Goal: Task Accomplishment & Management: Use online tool/utility

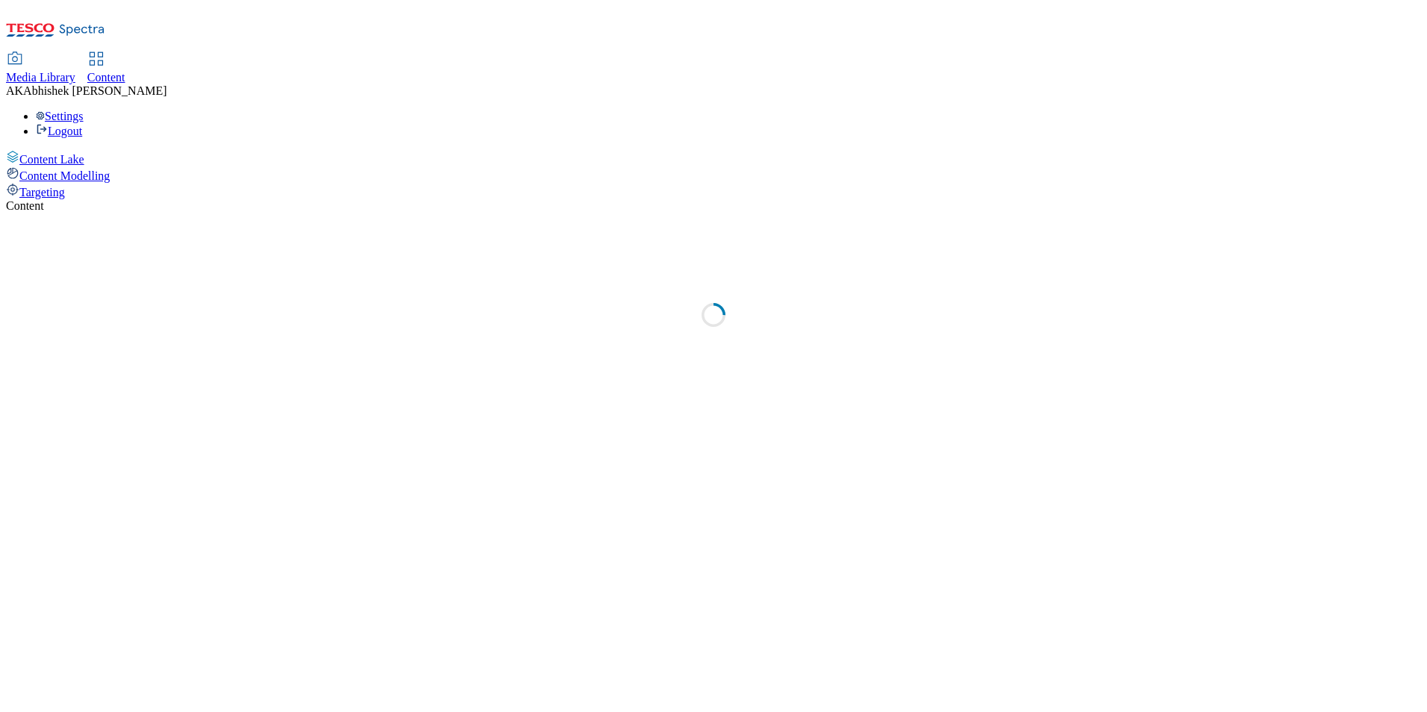
select select "ghs-uk"
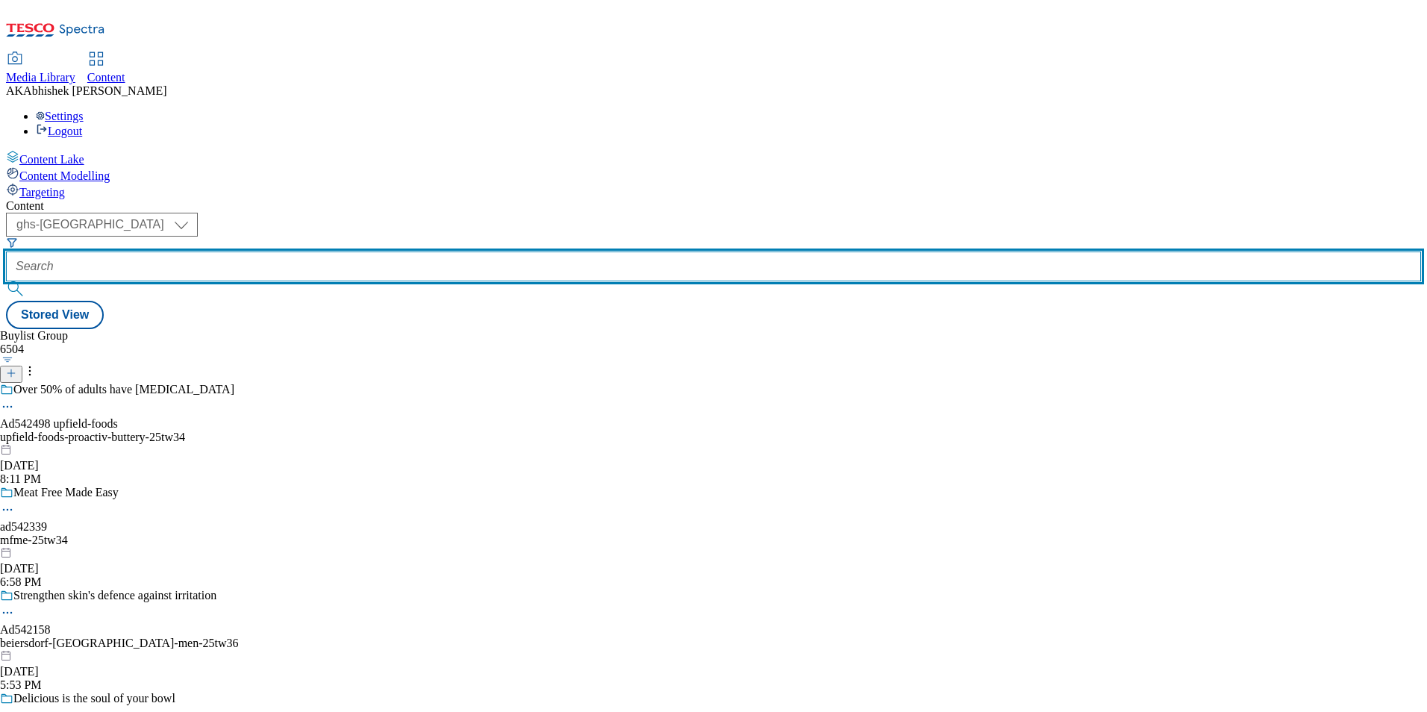
click at [389, 251] on input "text" at bounding box center [713, 266] width 1415 height 30
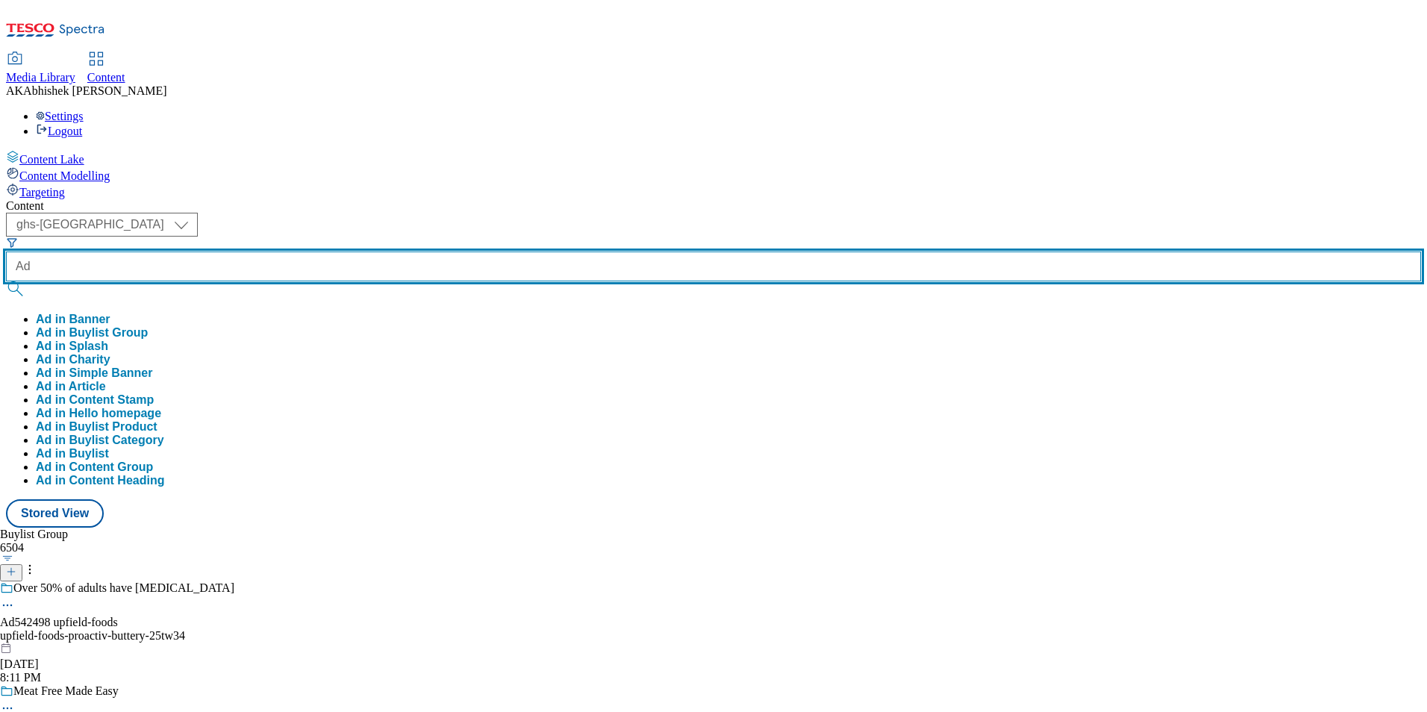
click at [6, 281] on button "submit" at bounding box center [16, 288] width 21 height 15
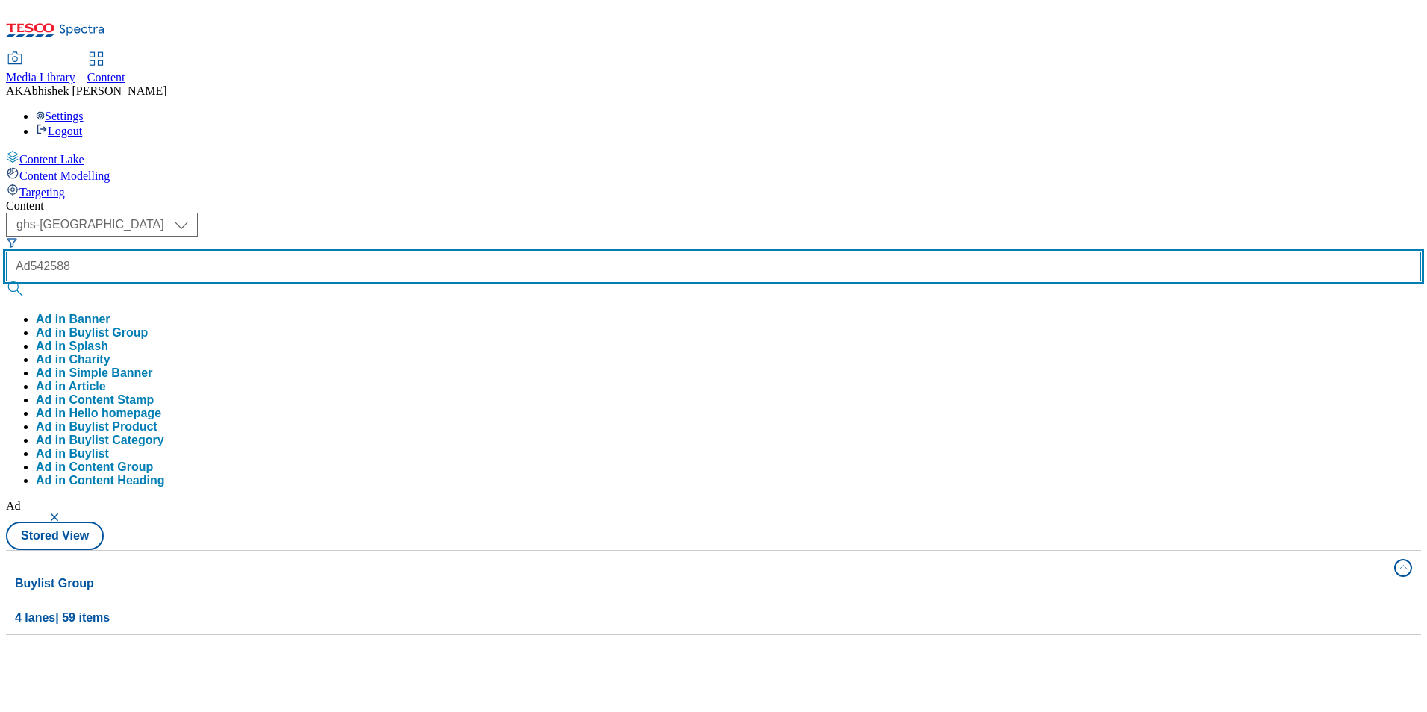
type input "Ad542588"
click at [6, 281] on button "submit" at bounding box center [16, 288] width 21 height 15
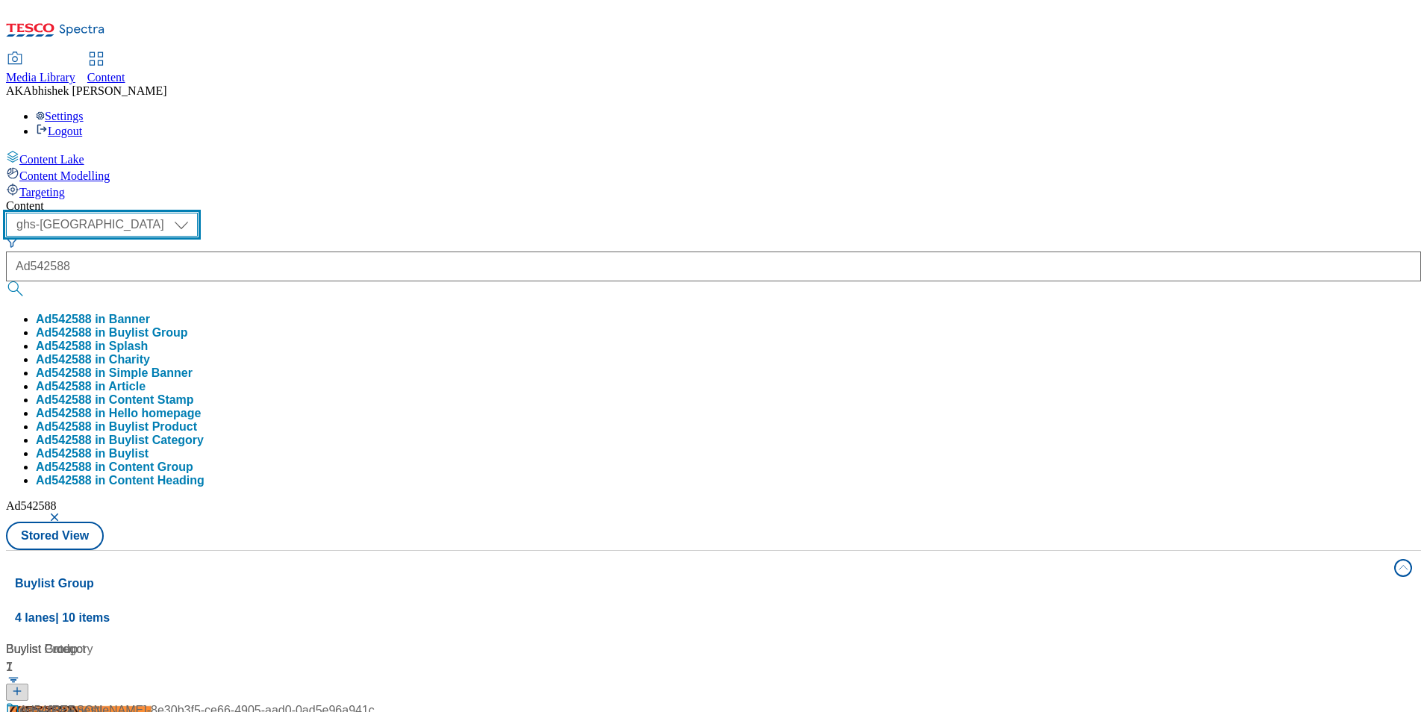
click at [198, 213] on select "ghs-roi ghs-uk" at bounding box center [102, 225] width 192 height 24
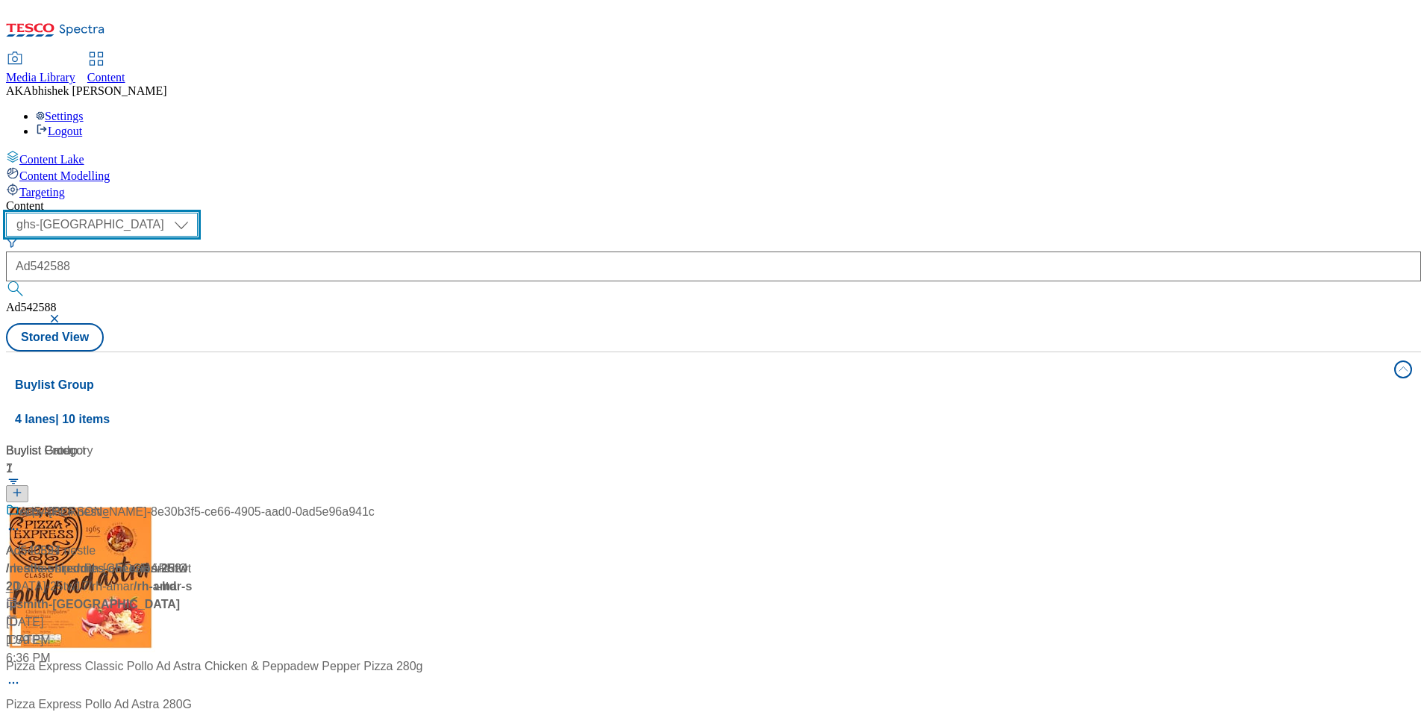
select select "ghs-roi"
click at [194, 213] on select "ghs-roi ghs-uk" at bounding box center [102, 225] width 192 height 24
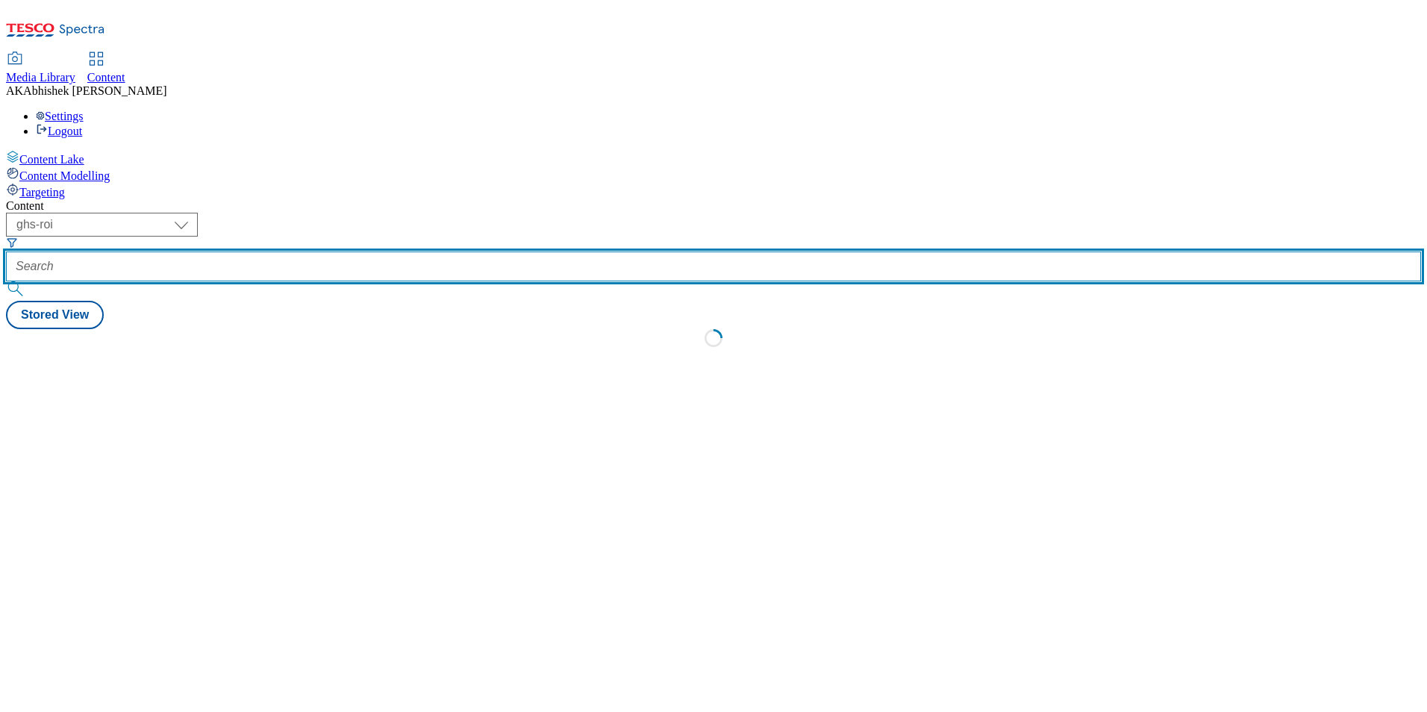
click at [389, 251] on input "text" at bounding box center [713, 266] width 1415 height 30
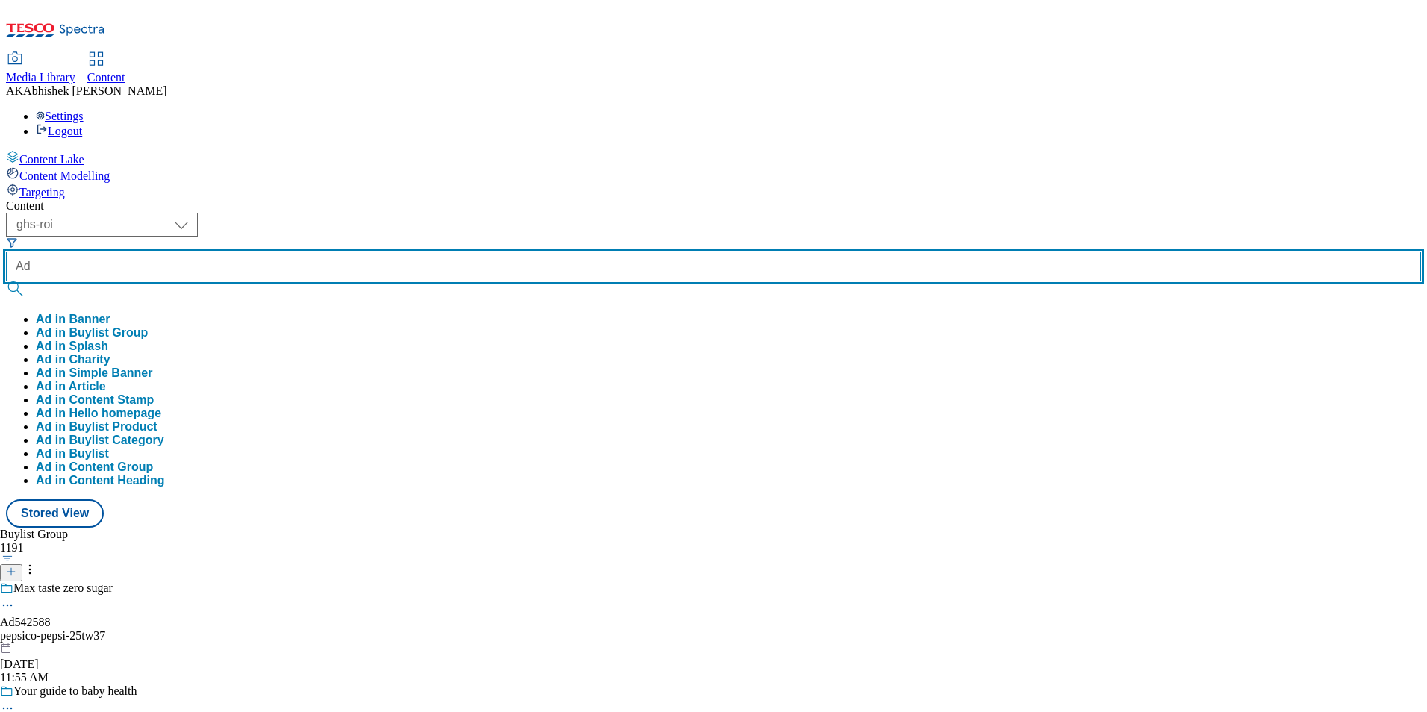
paste input "542588"
type input "Ad542588"
click at [6, 281] on button "submit" at bounding box center [16, 288] width 21 height 15
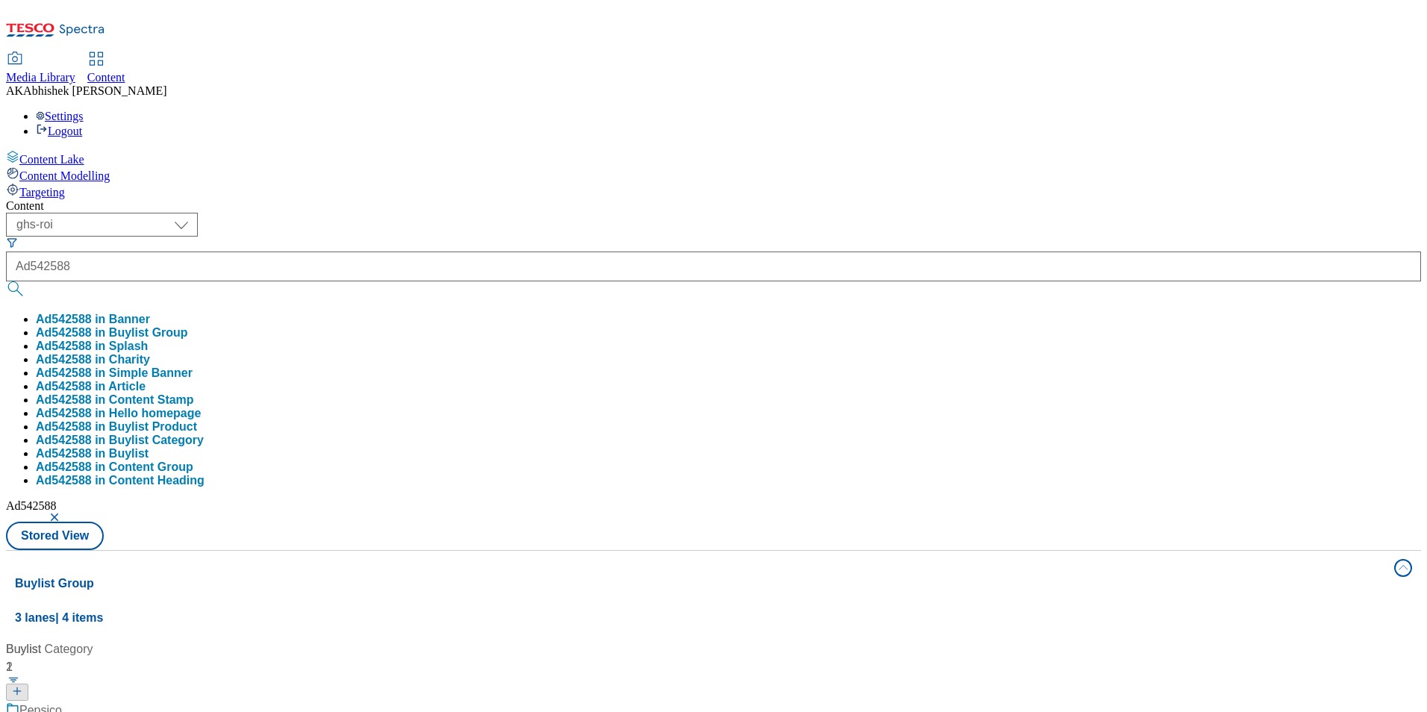
click at [588, 199] on div "Content" at bounding box center [713, 205] width 1415 height 13
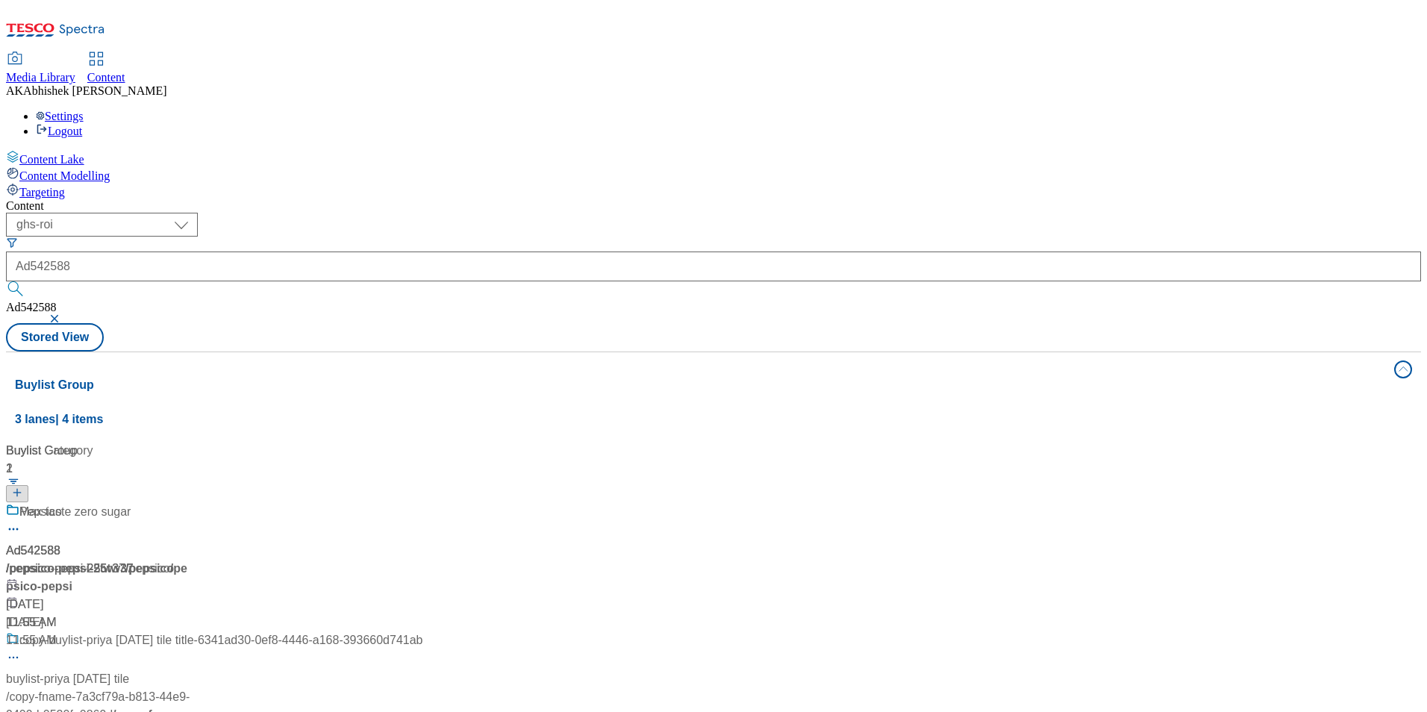
click at [371, 503] on div at bounding box center [214, 522] width 416 height 39
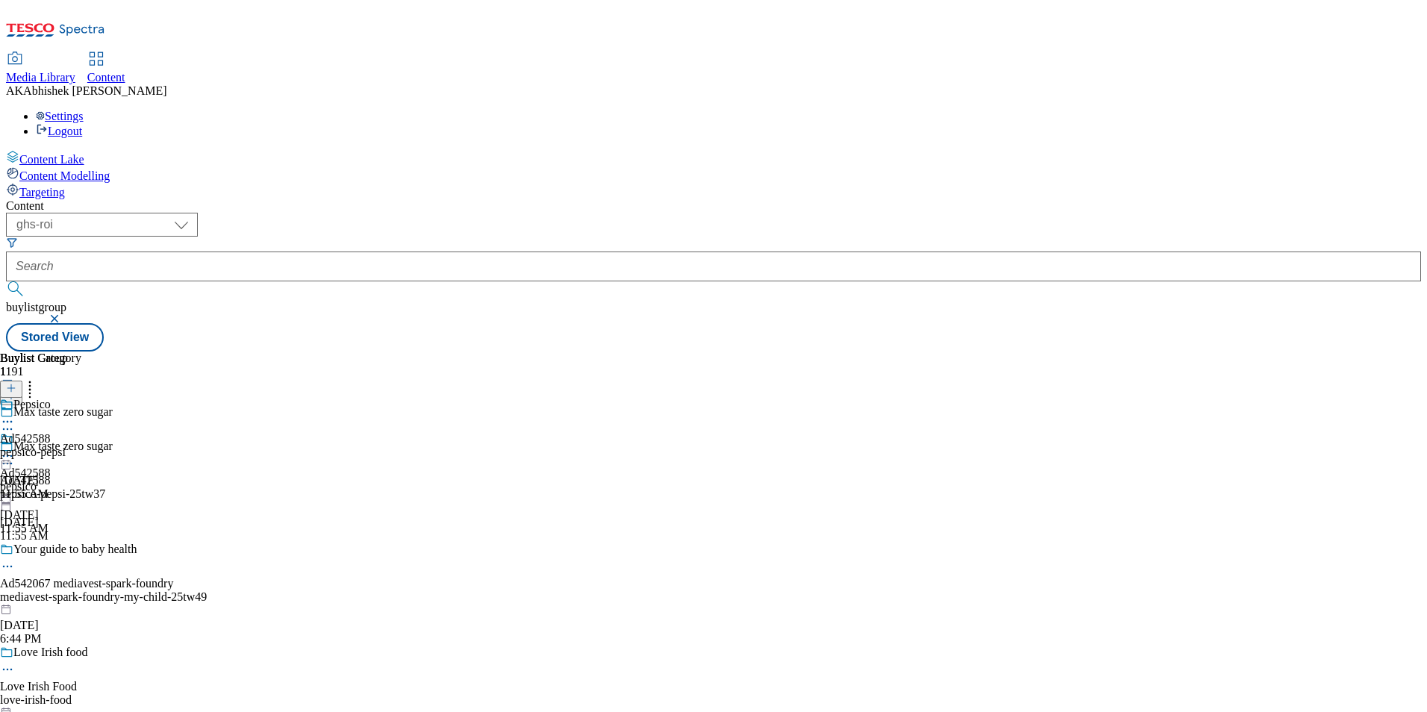
click at [15, 456] on icon at bounding box center [7, 463] width 15 height 15
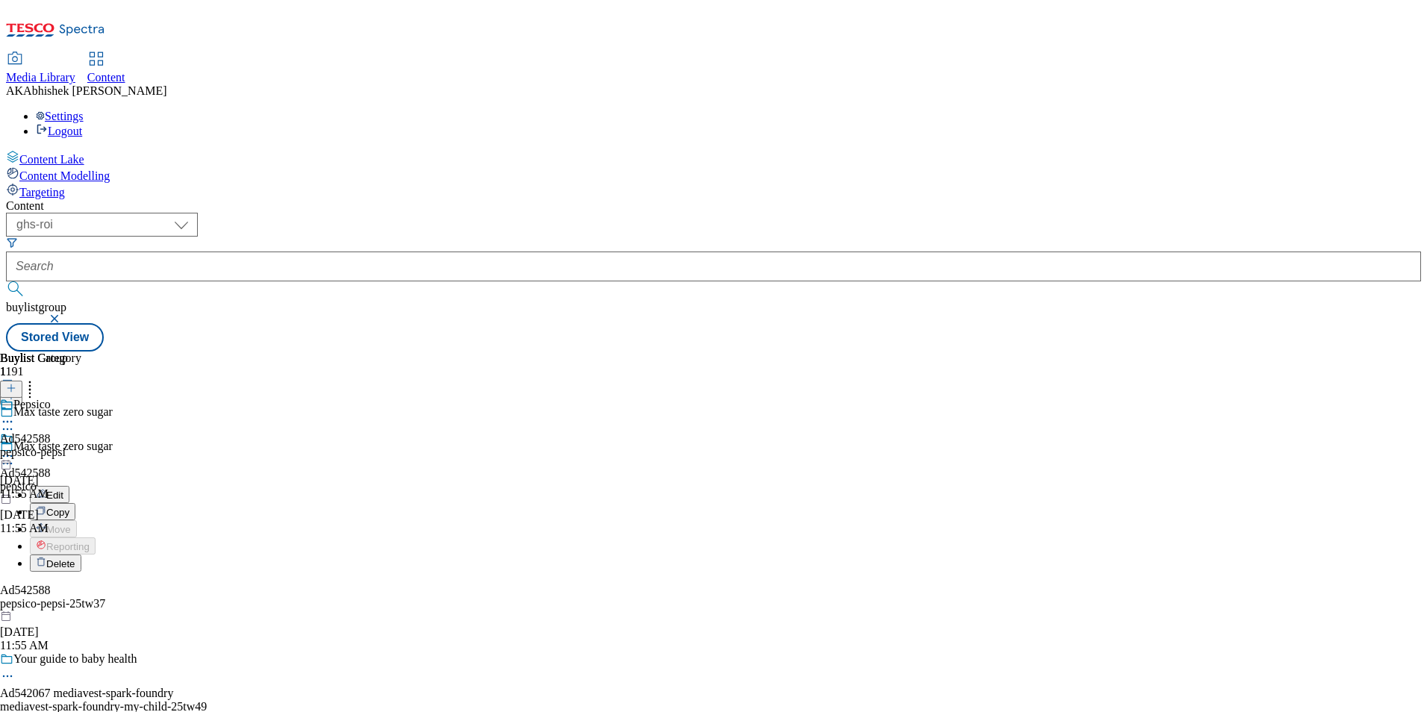
click at [63, 489] on span "Edit" at bounding box center [54, 494] width 17 height 11
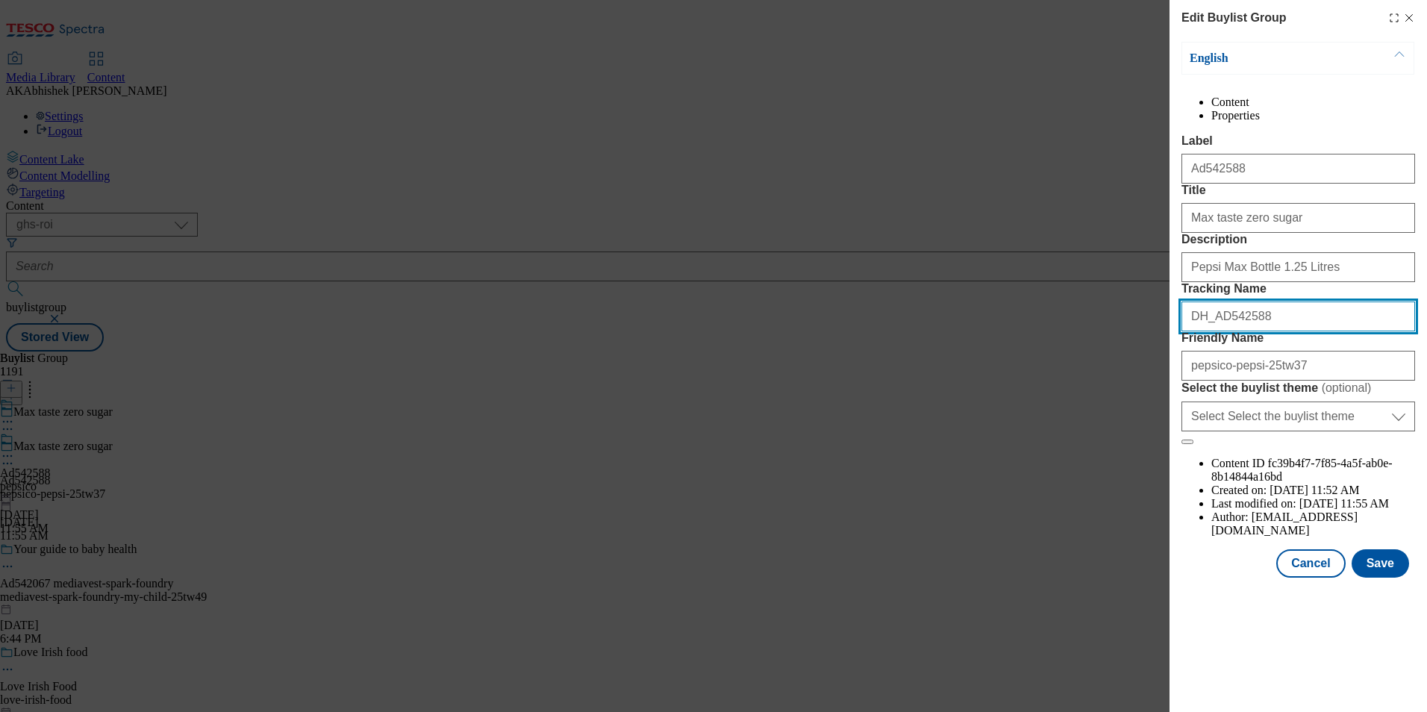
drag, startPoint x: 1282, startPoint y: 421, endPoint x: 1298, endPoint y: 425, distance: 16.1
click at [1282, 331] on input "DH_AD542588" at bounding box center [1298, 316] width 234 height 30
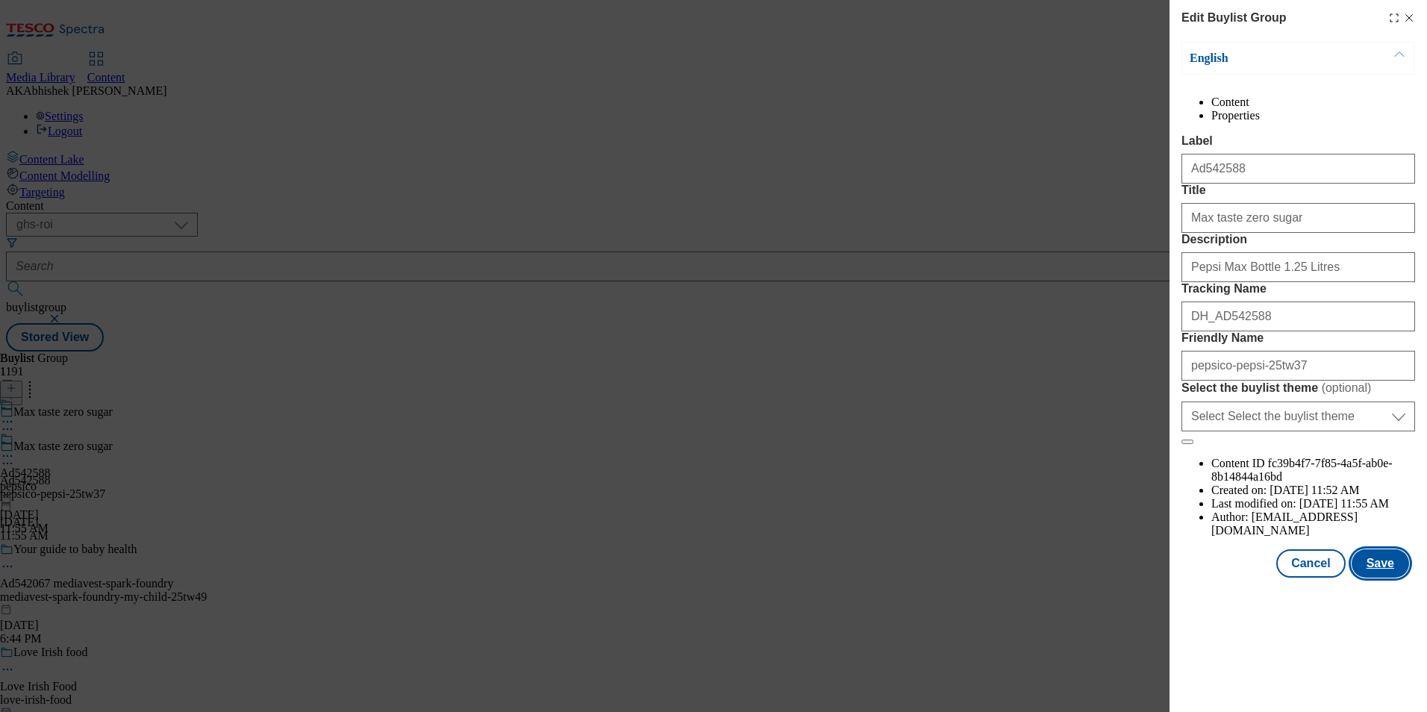
click at [1391, 578] on button "Save" at bounding box center [1379, 563] width 57 height 28
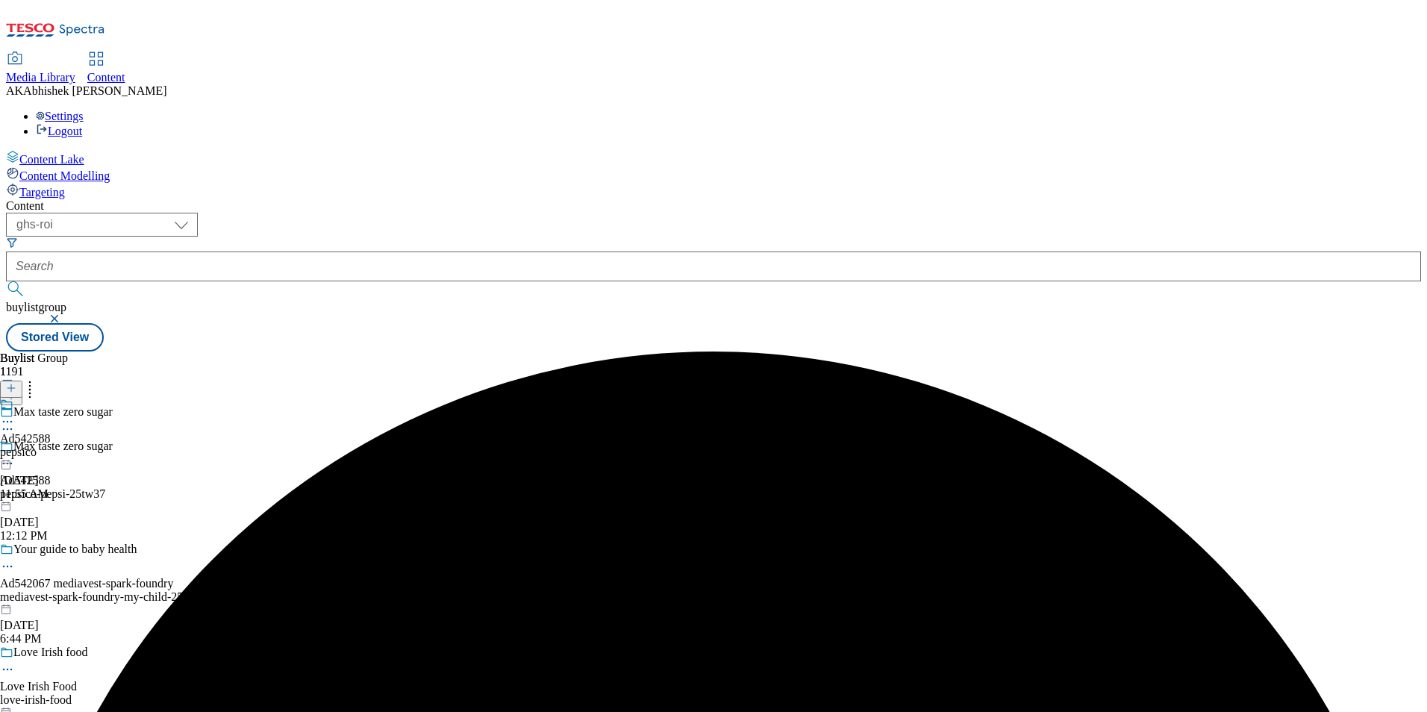
click at [15, 414] on icon at bounding box center [7, 421] width 15 height 15
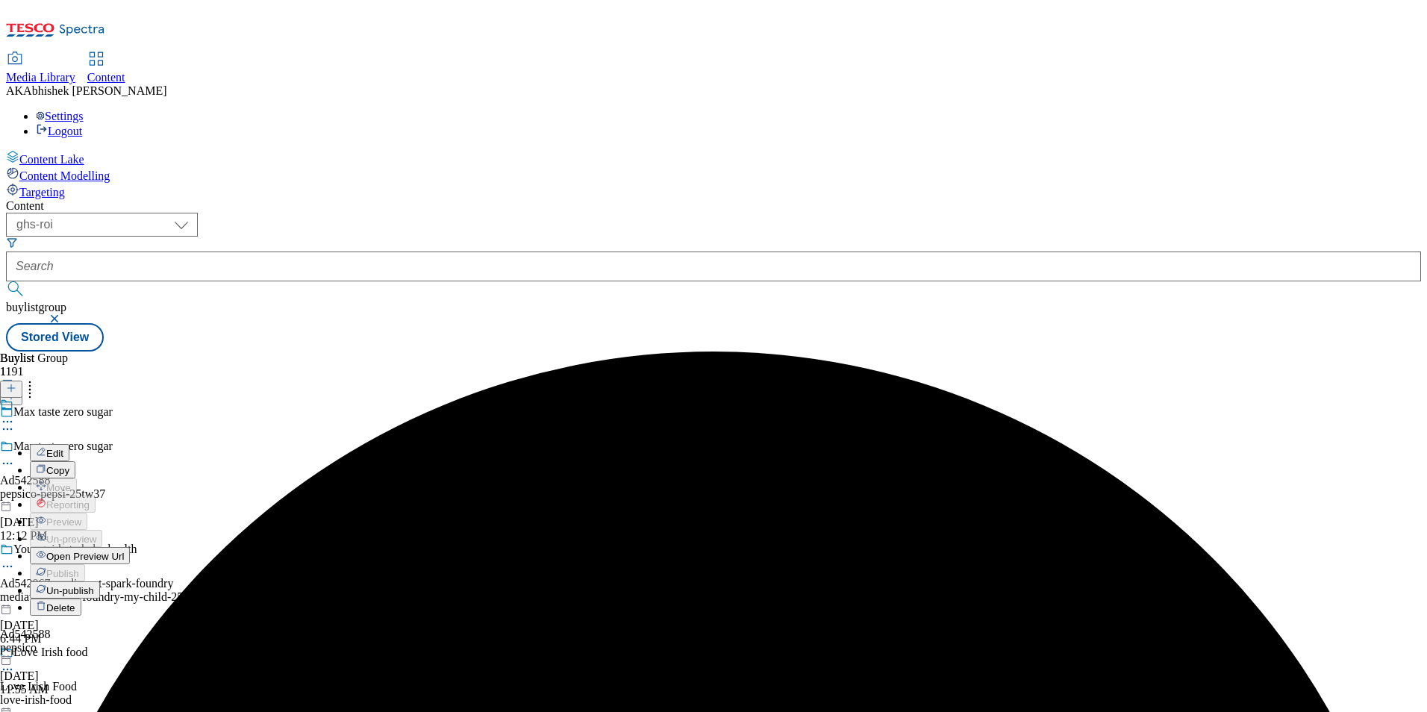
click at [63, 448] on span "Edit" at bounding box center [54, 453] width 17 height 11
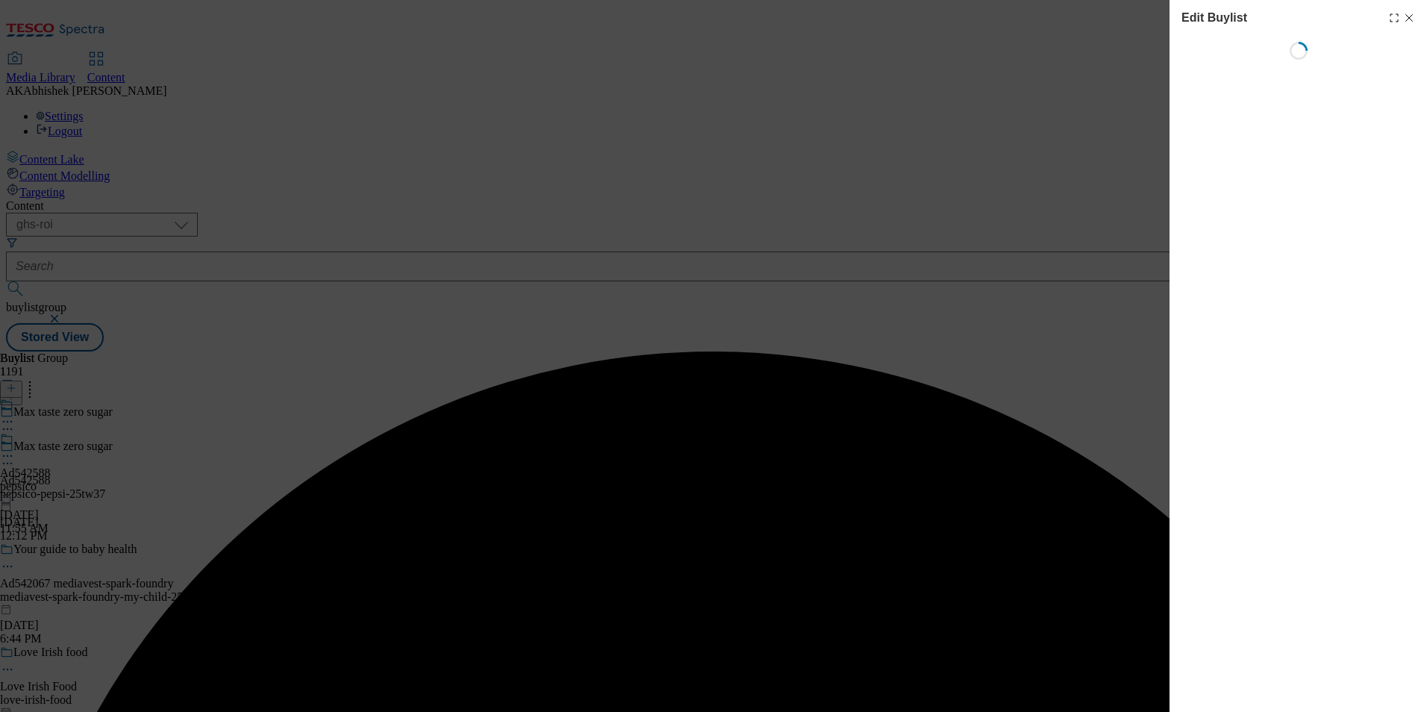
select select "tactical"
select select "supplier funded short term 1-3 weeks"
select select "dunnhumby"
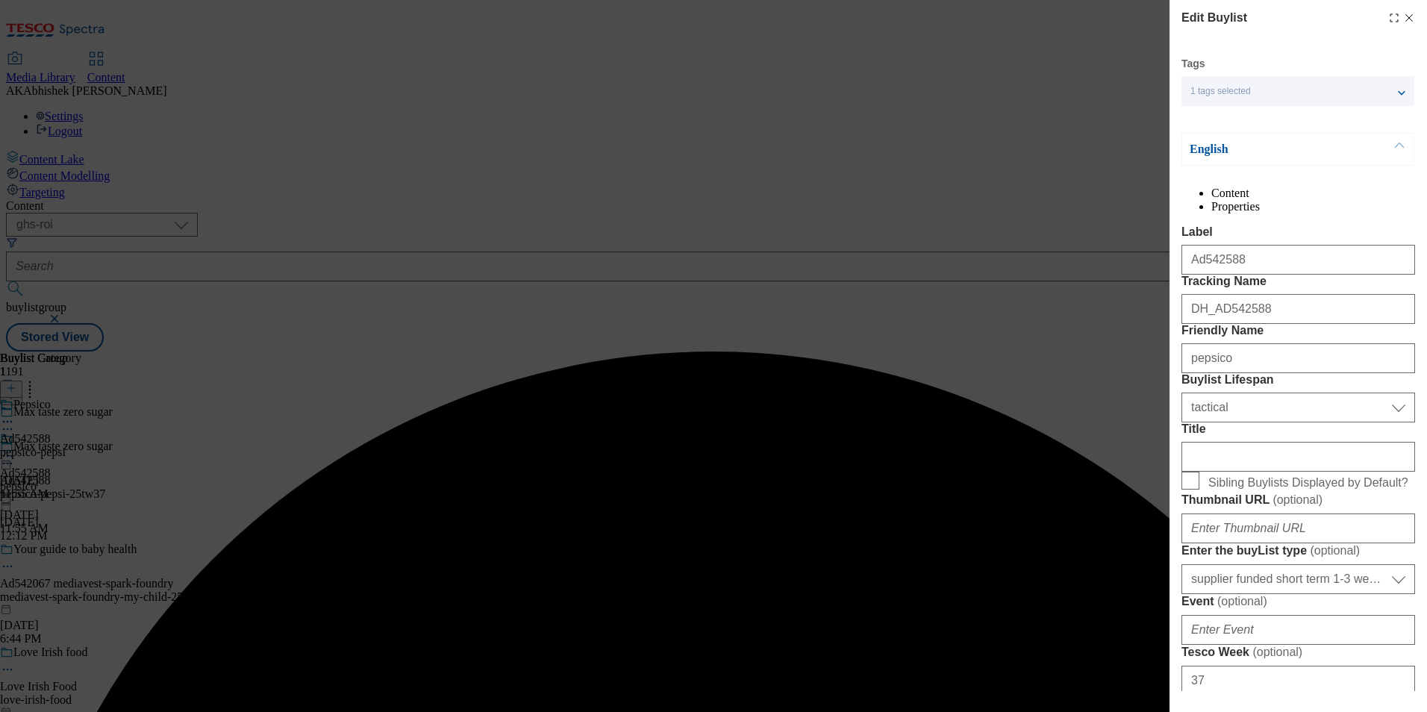
select select "Banner"
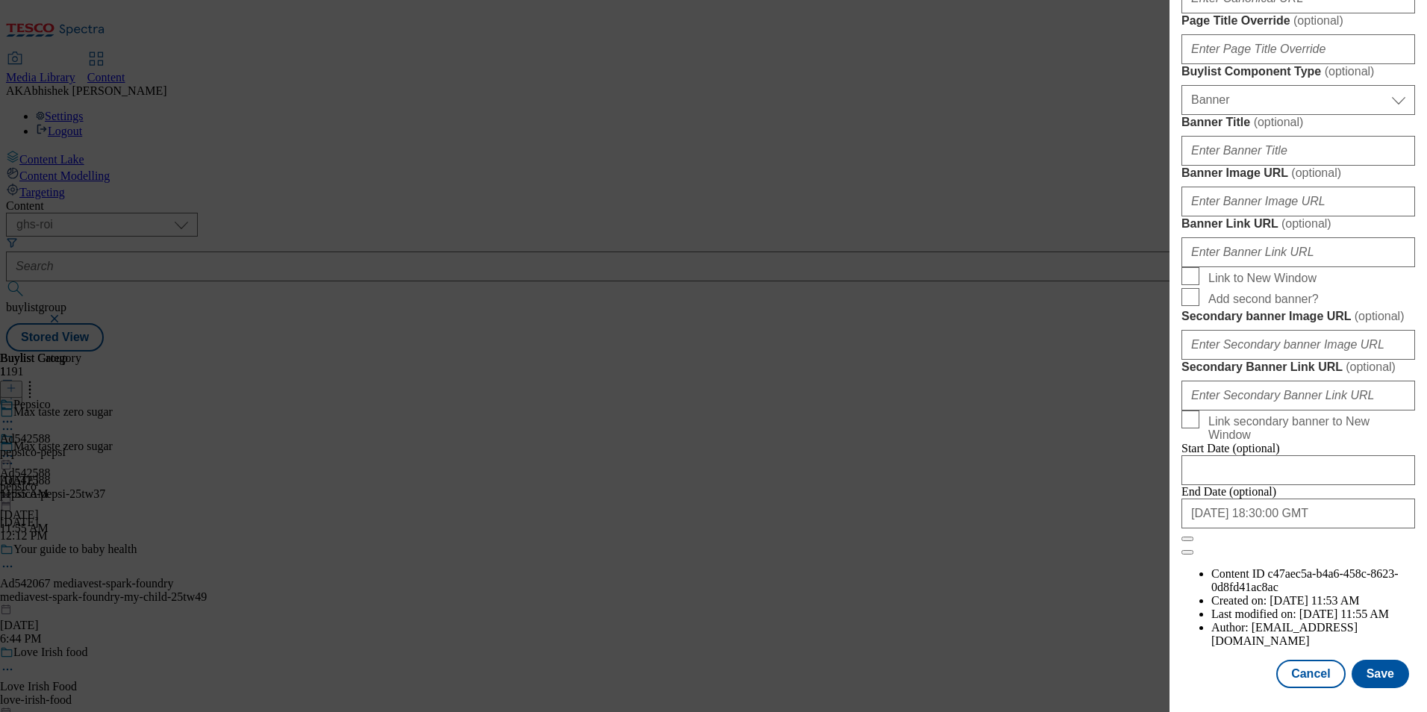
scroll to position [1459, 0]
click at [1321, 528] on input "2026-02-01 18:30:00 GMT" at bounding box center [1298, 513] width 234 height 30
select select "2026"
select select "February"
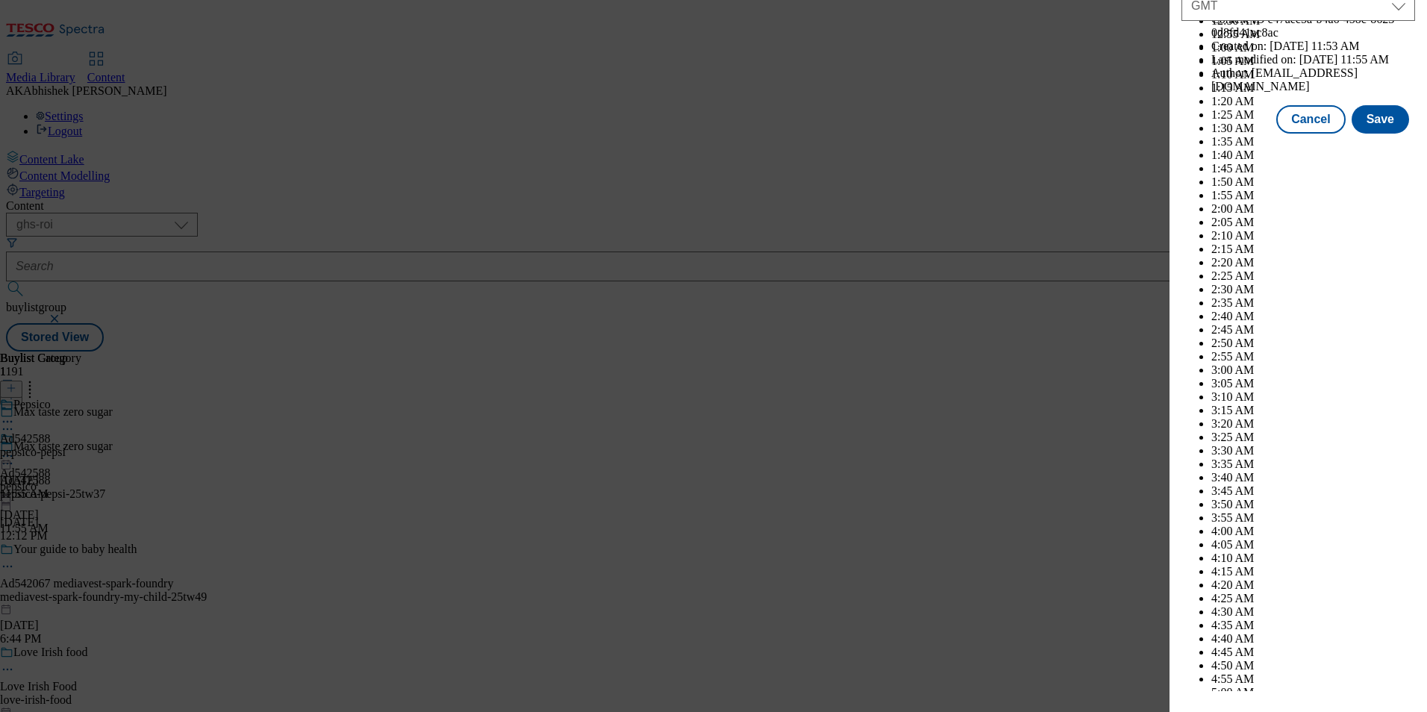
scroll to position [7892, 0]
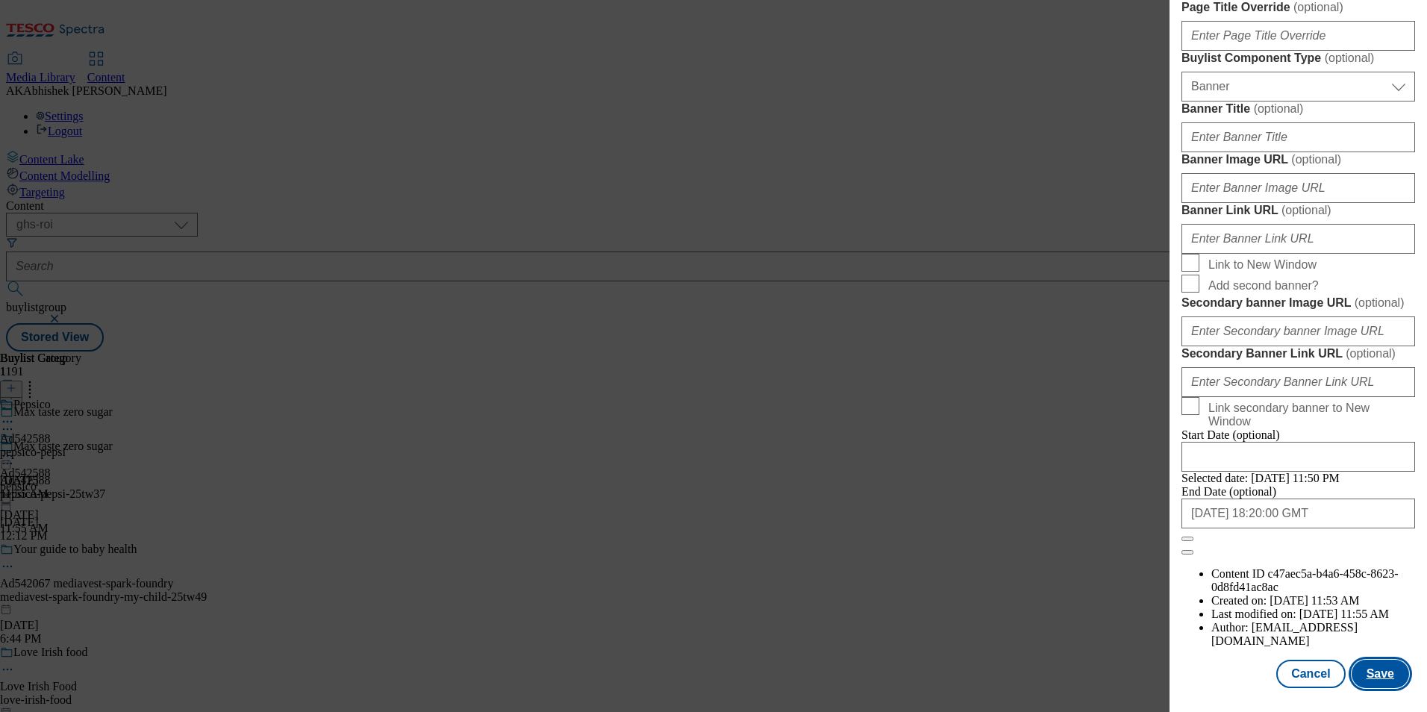
click at [1374, 667] on button "Save" at bounding box center [1379, 674] width 57 height 28
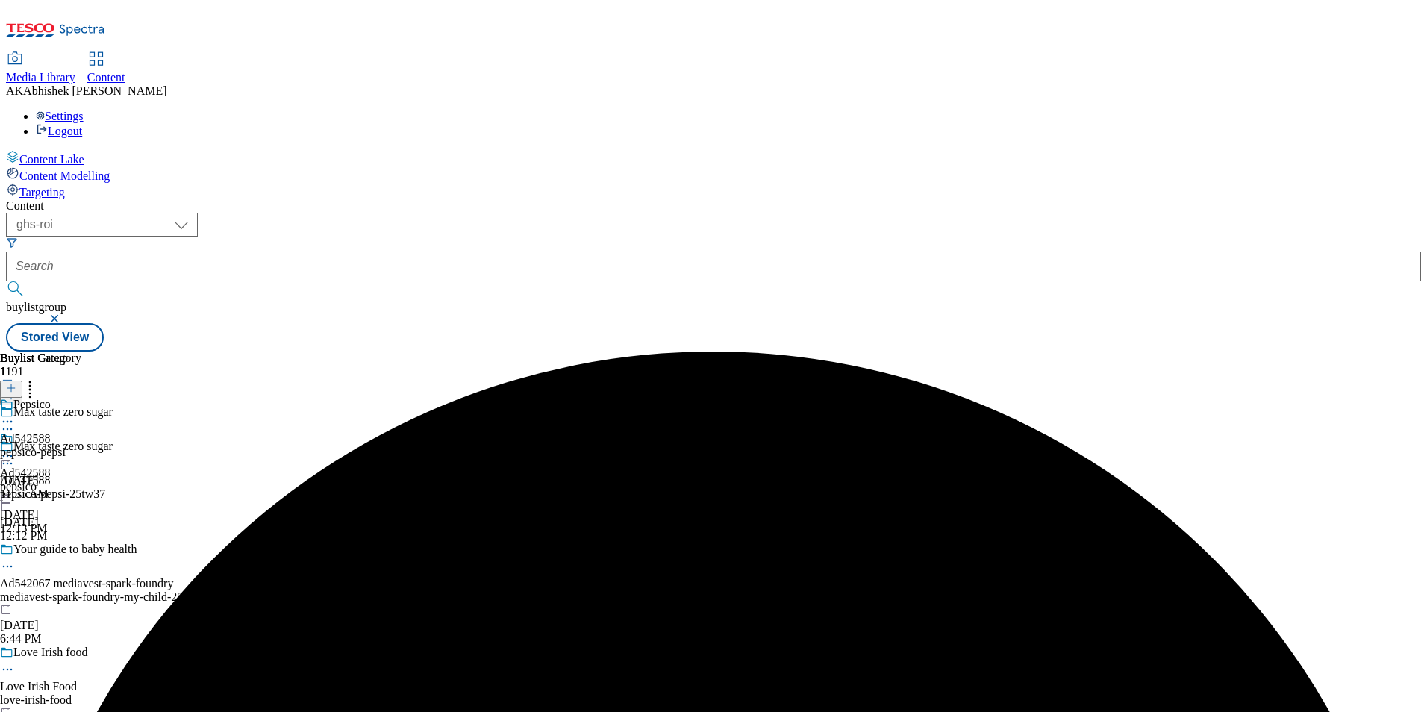
click at [15, 448] on icon at bounding box center [7, 455] width 15 height 15
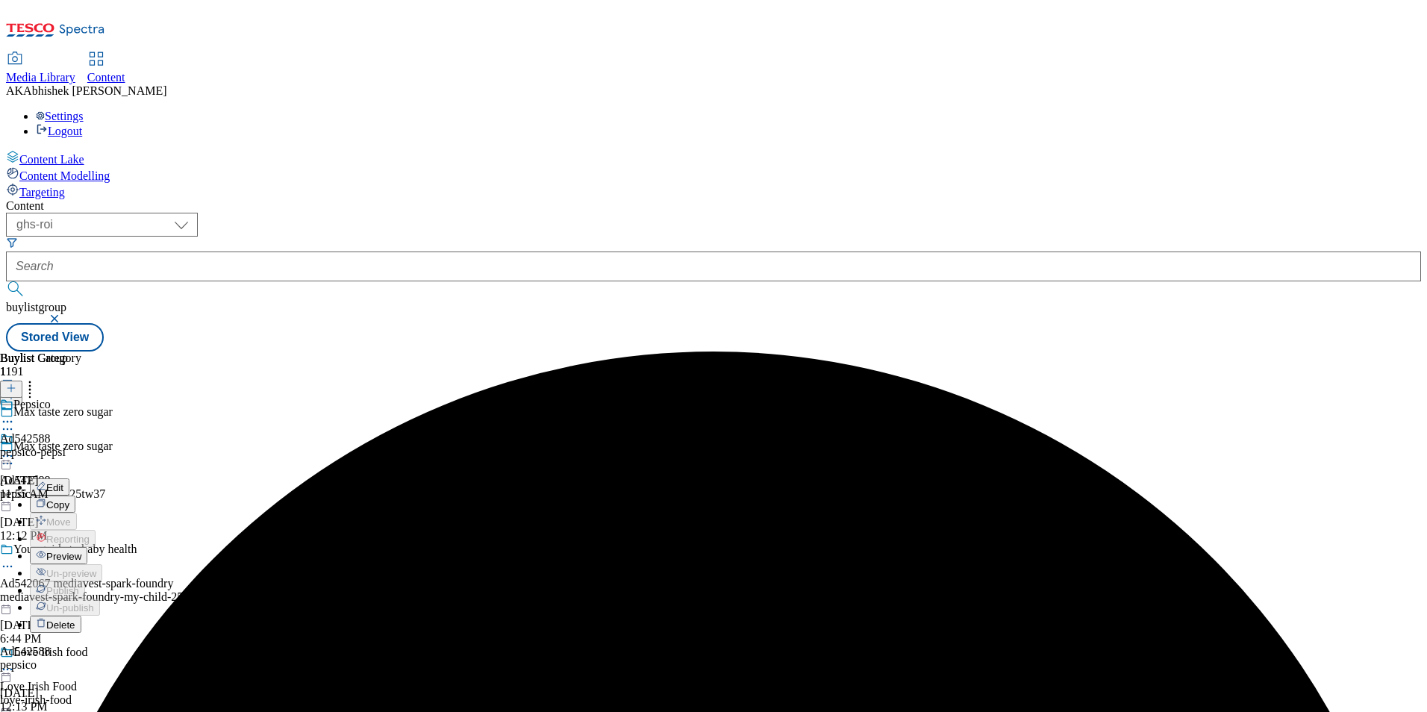
click at [63, 482] on span "Edit" at bounding box center [54, 487] width 17 height 11
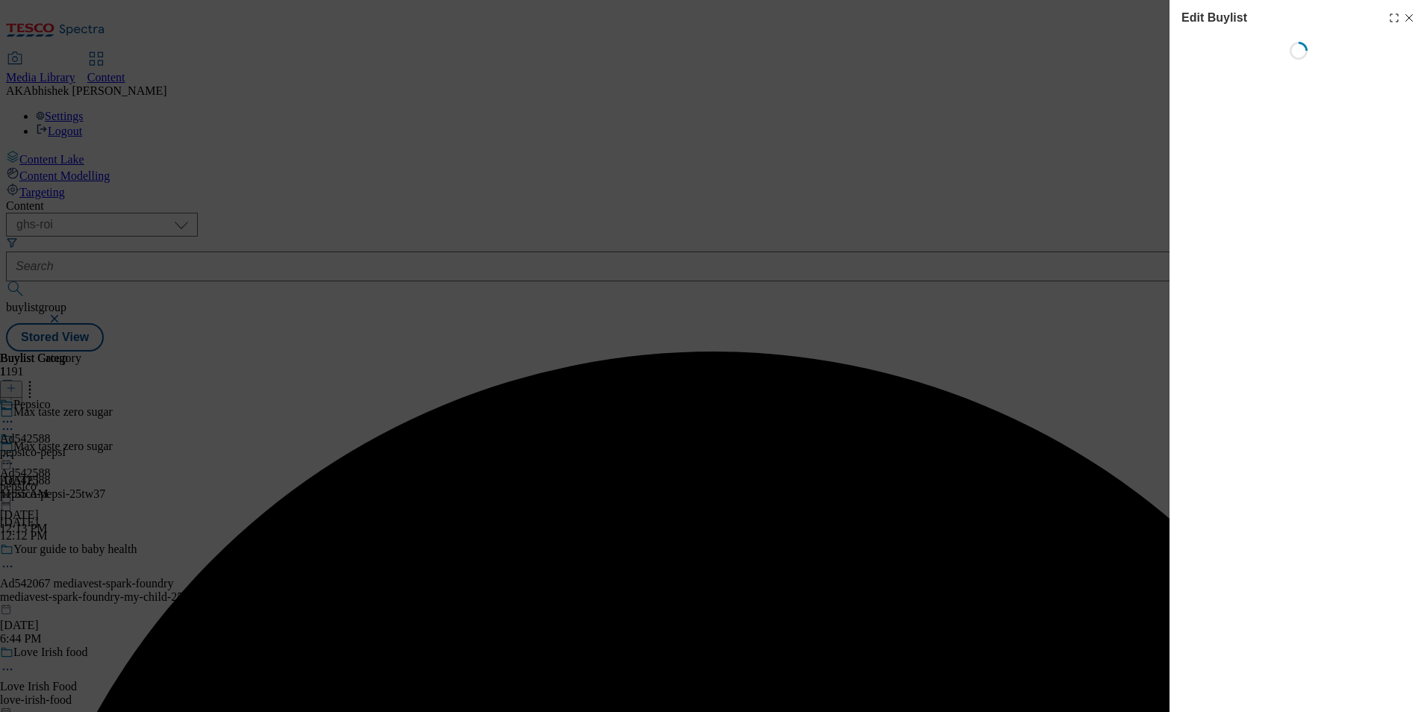
select select "tactical"
select select "supplier funded short term 1-3 weeks"
select select "dunnhumby"
select select "Banner"
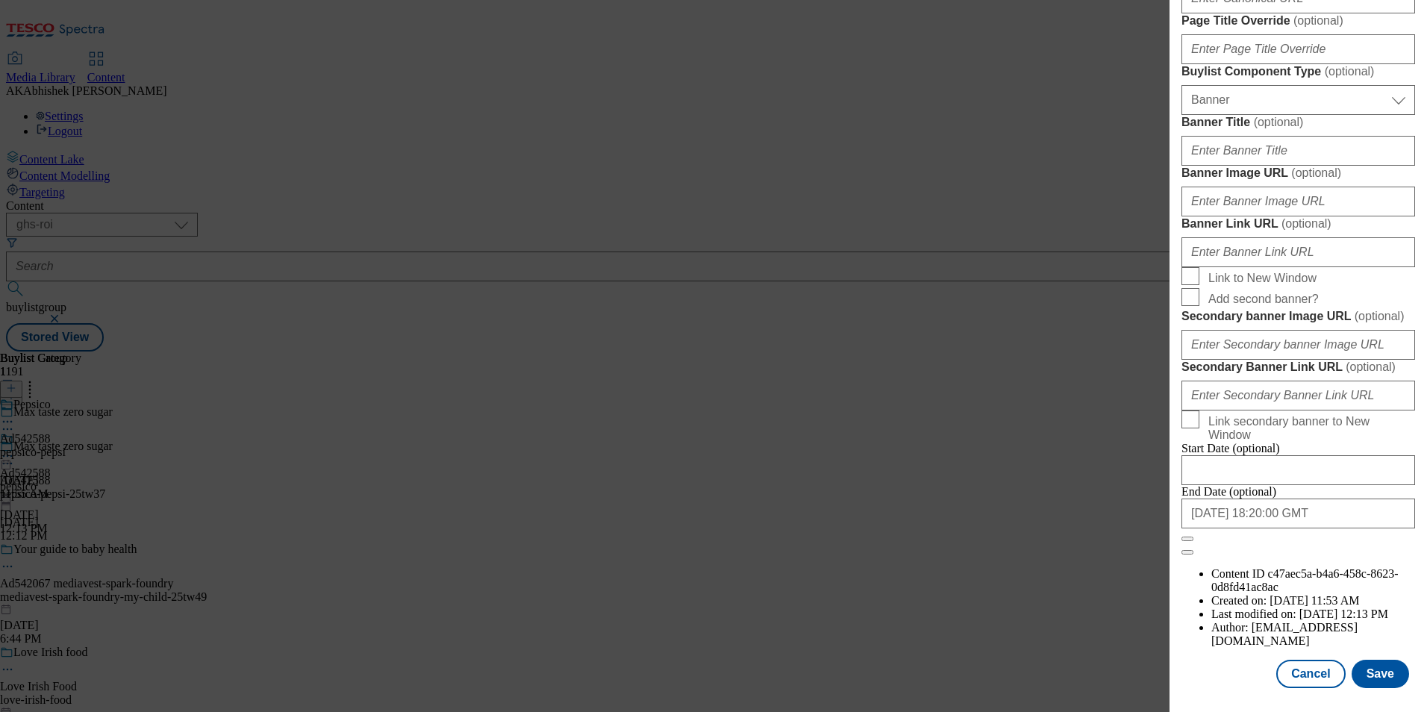
scroll to position [1459, 0]
click at [1338, 528] on input "2026-02-01 18:20:00 GMT" at bounding box center [1298, 513] width 234 height 30
select select "2026"
select select "February"
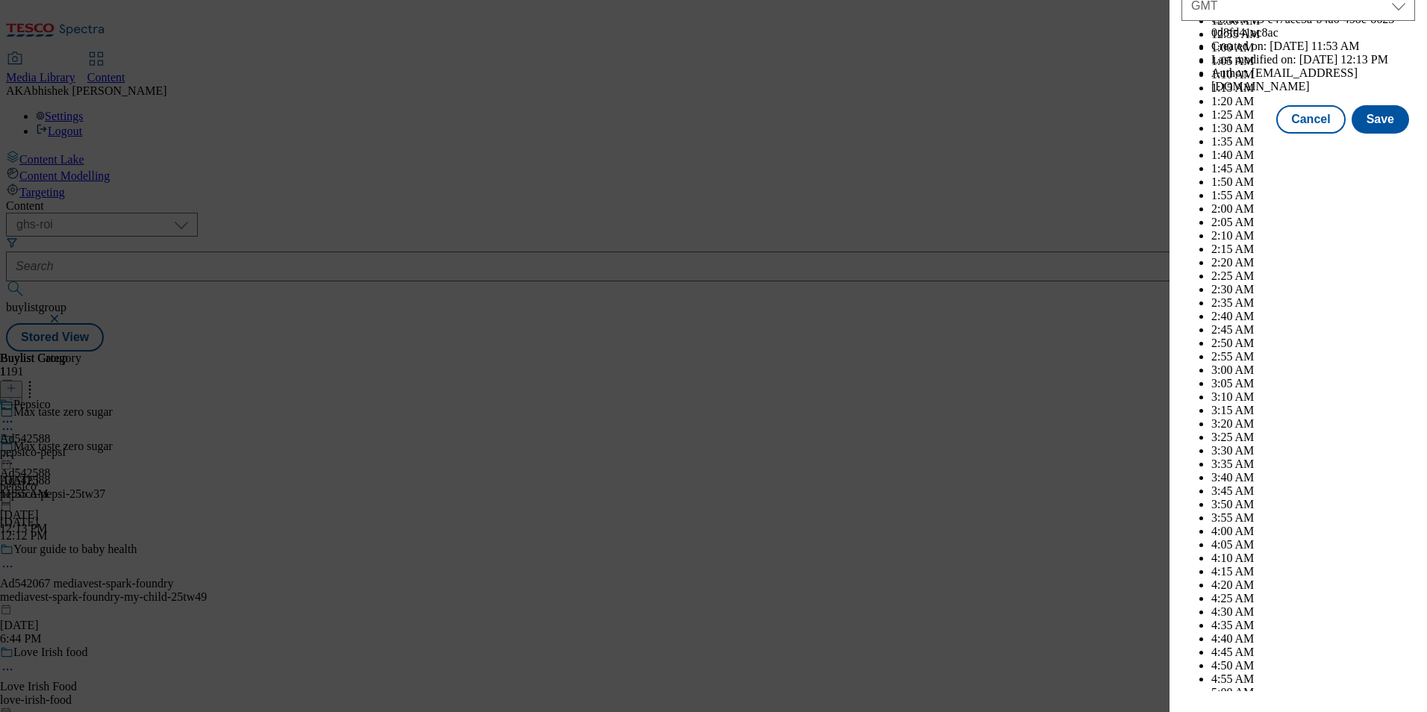
scroll to position [6066, 0]
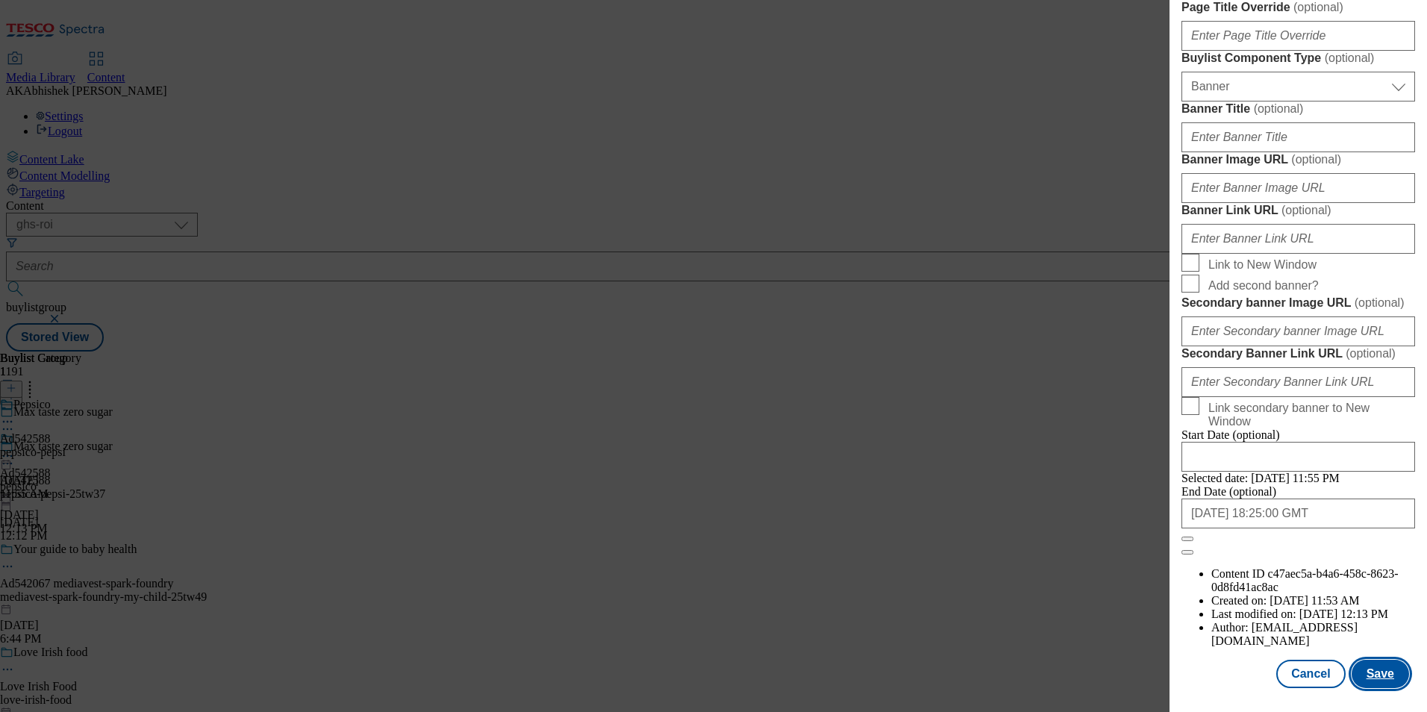
click at [1378, 669] on button "Save" at bounding box center [1379, 674] width 57 height 28
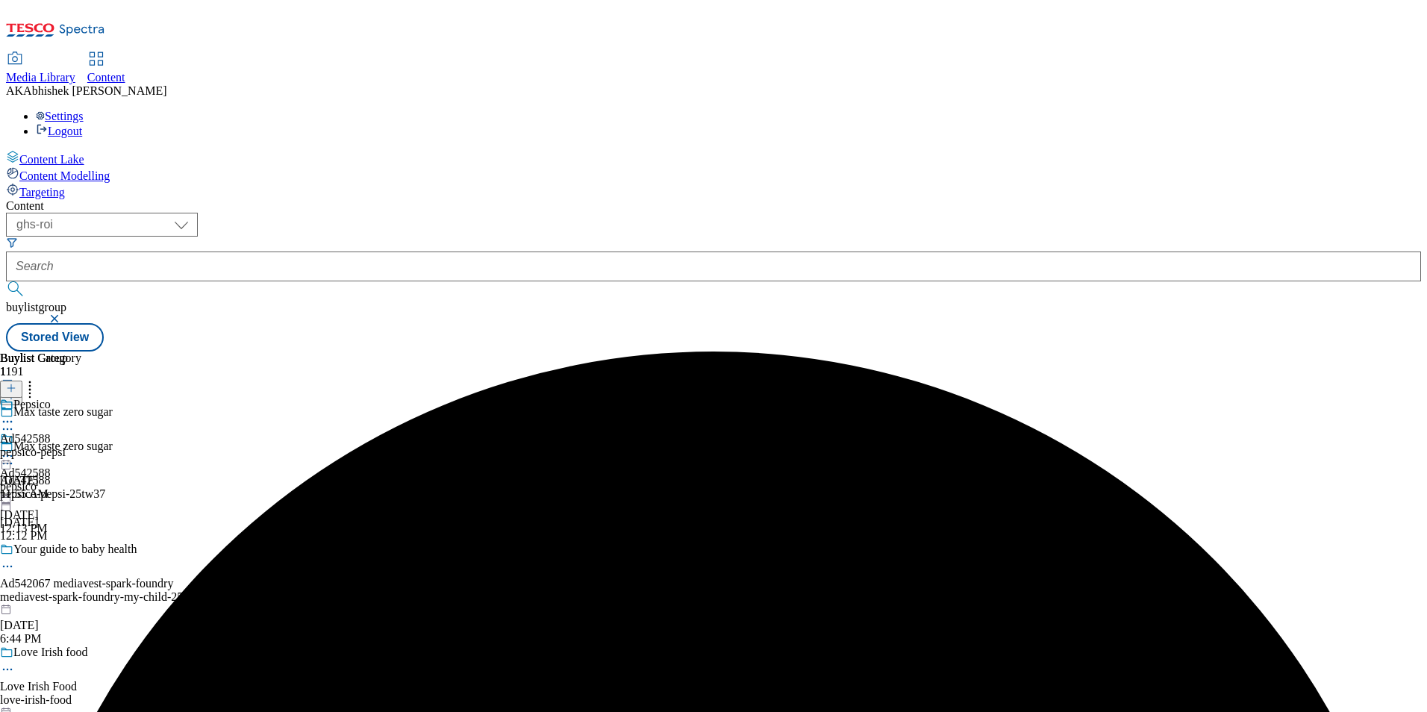
click at [15, 414] on icon at bounding box center [7, 421] width 15 height 15
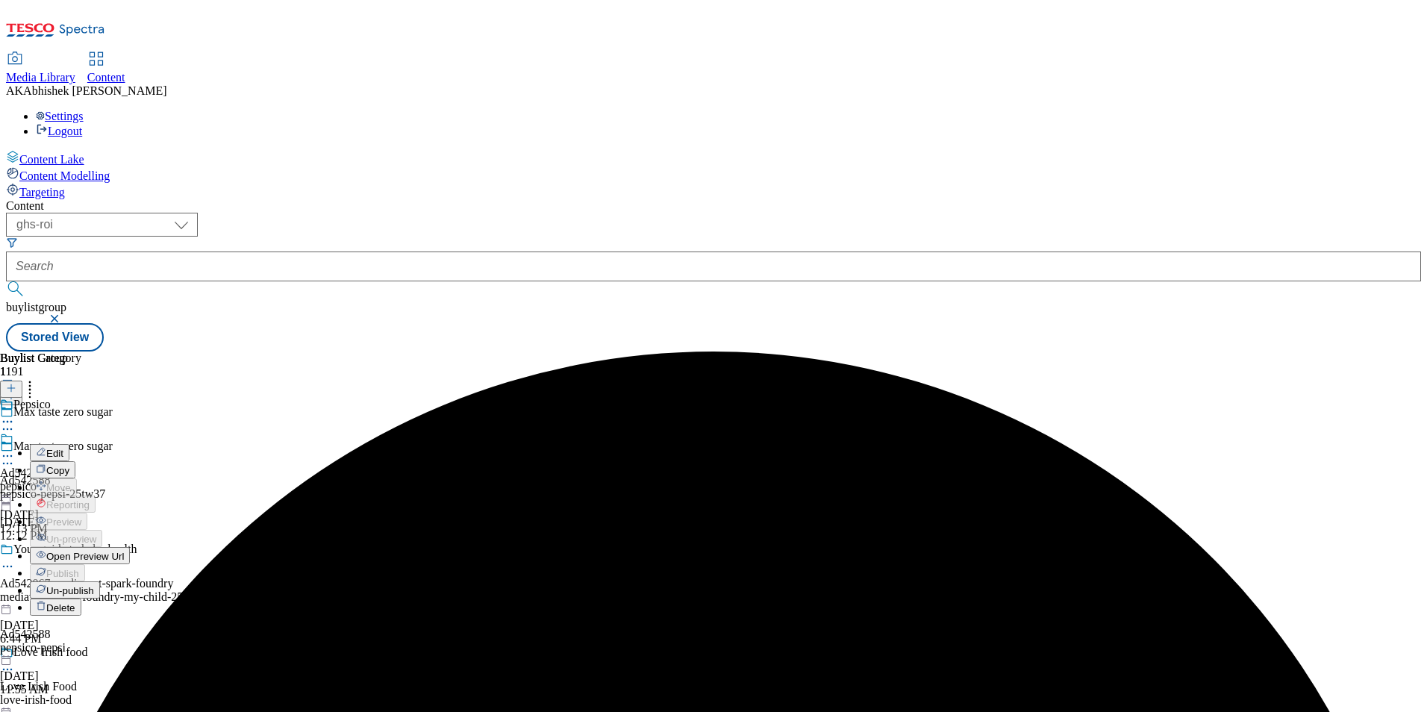
click at [69, 444] on button "Edit" at bounding box center [50, 452] width 40 height 17
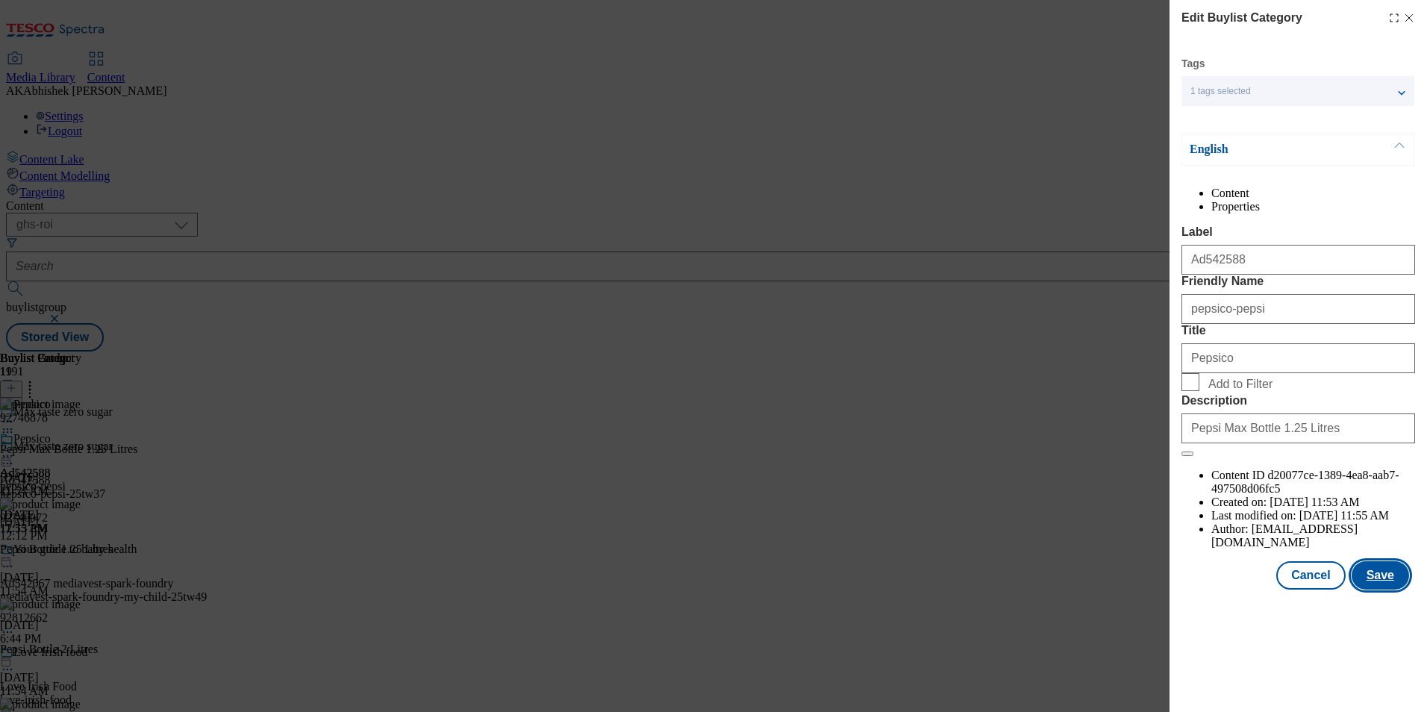
click at [1391, 589] on button "Save" at bounding box center [1379, 575] width 57 height 28
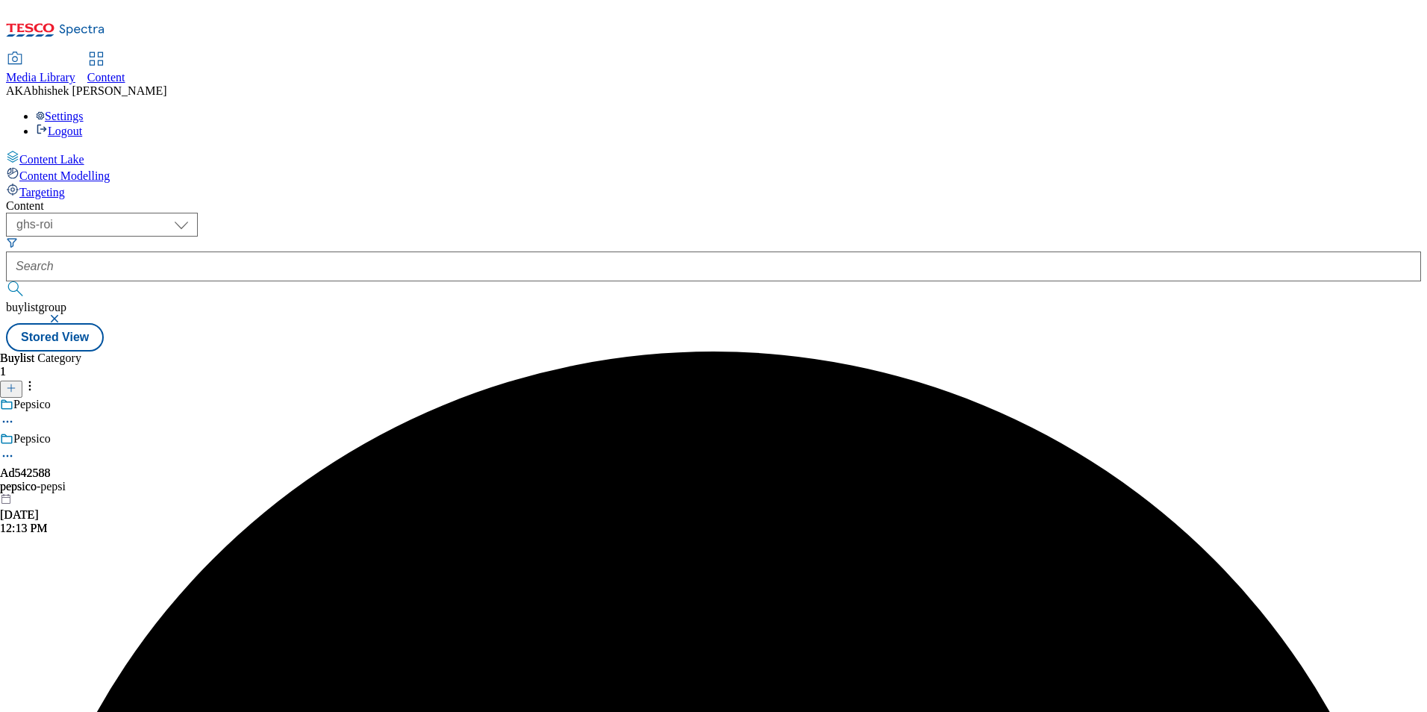
click at [81, 480] on div "pepsico-pepsi" at bounding box center [40, 486] width 81 height 13
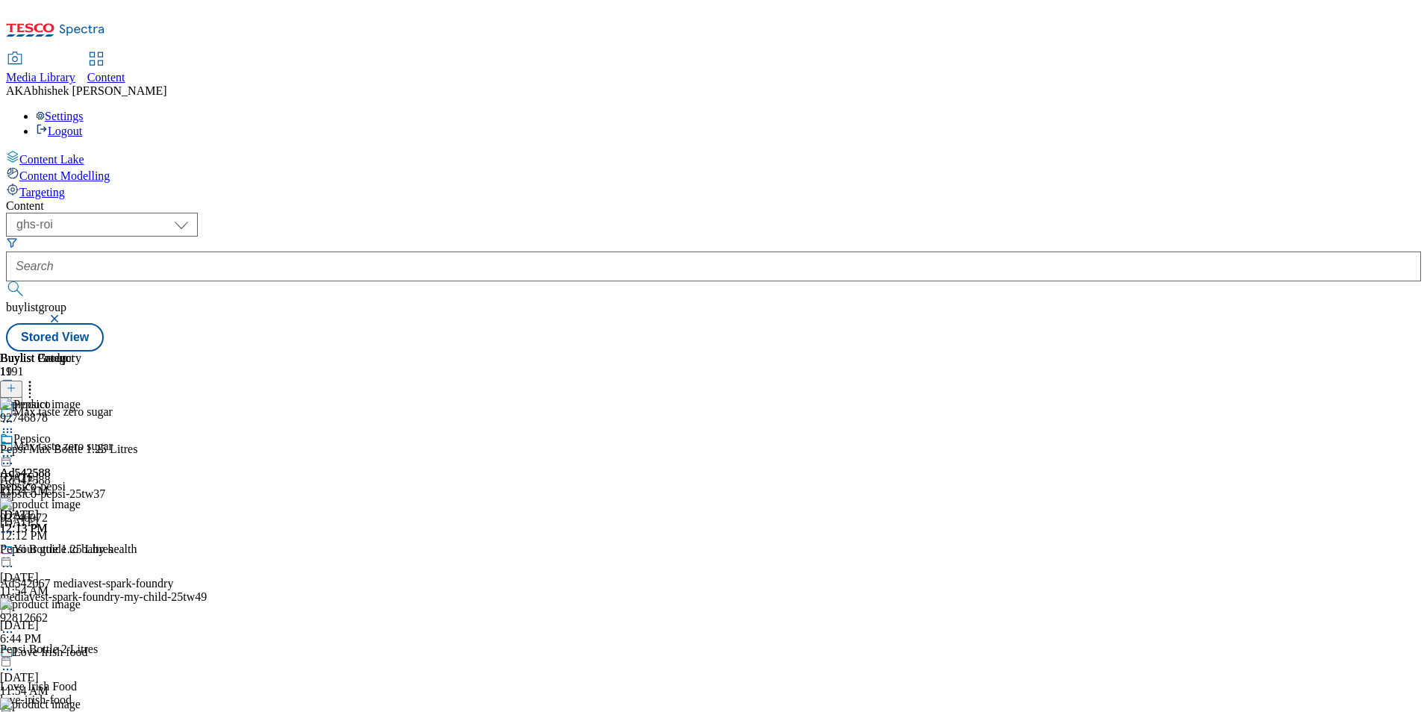
click at [15, 448] on icon at bounding box center [7, 455] width 15 height 15
click at [81, 551] on span "Preview" at bounding box center [63, 556] width 35 height 11
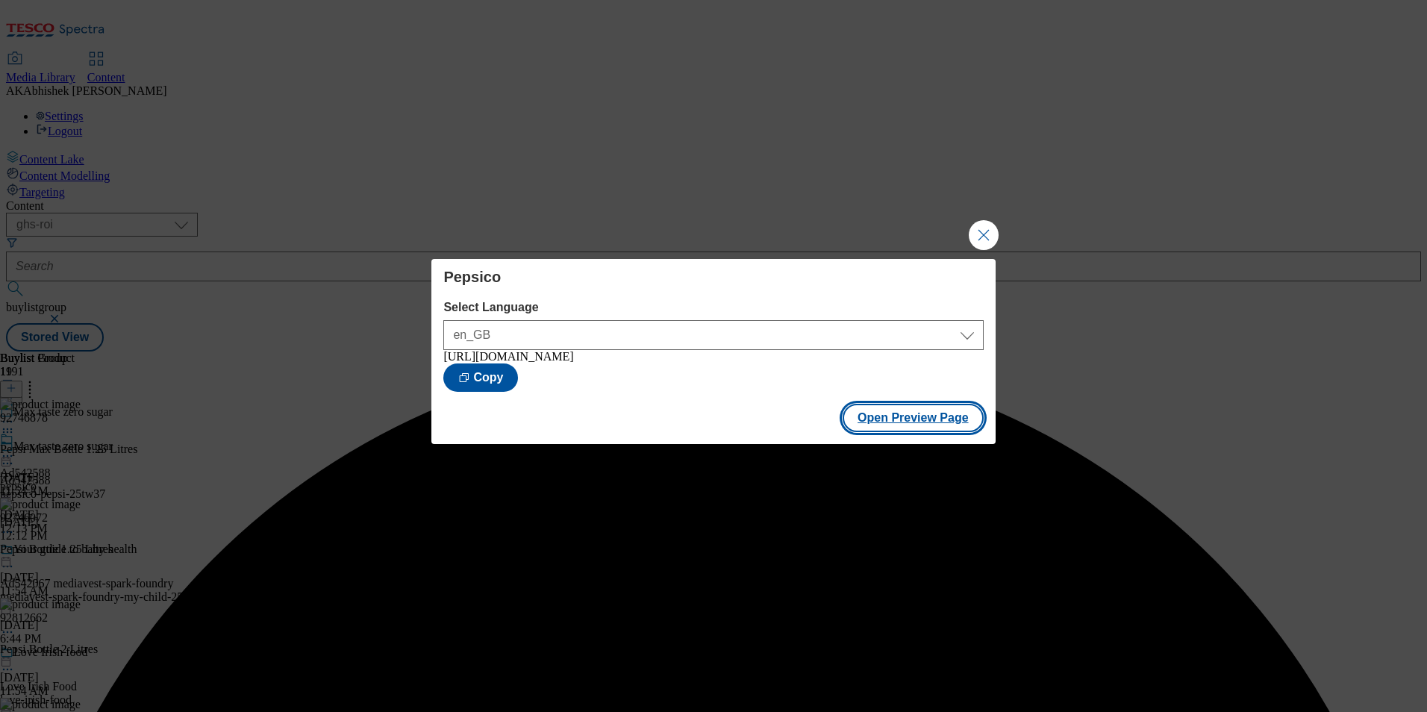
click at [925, 426] on button "Open Preview Page" at bounding box center [912, 418] width 141 height 28
click at [983, 235] on button "Close Modal" at bounding box center [984, 235] width 30 height 30
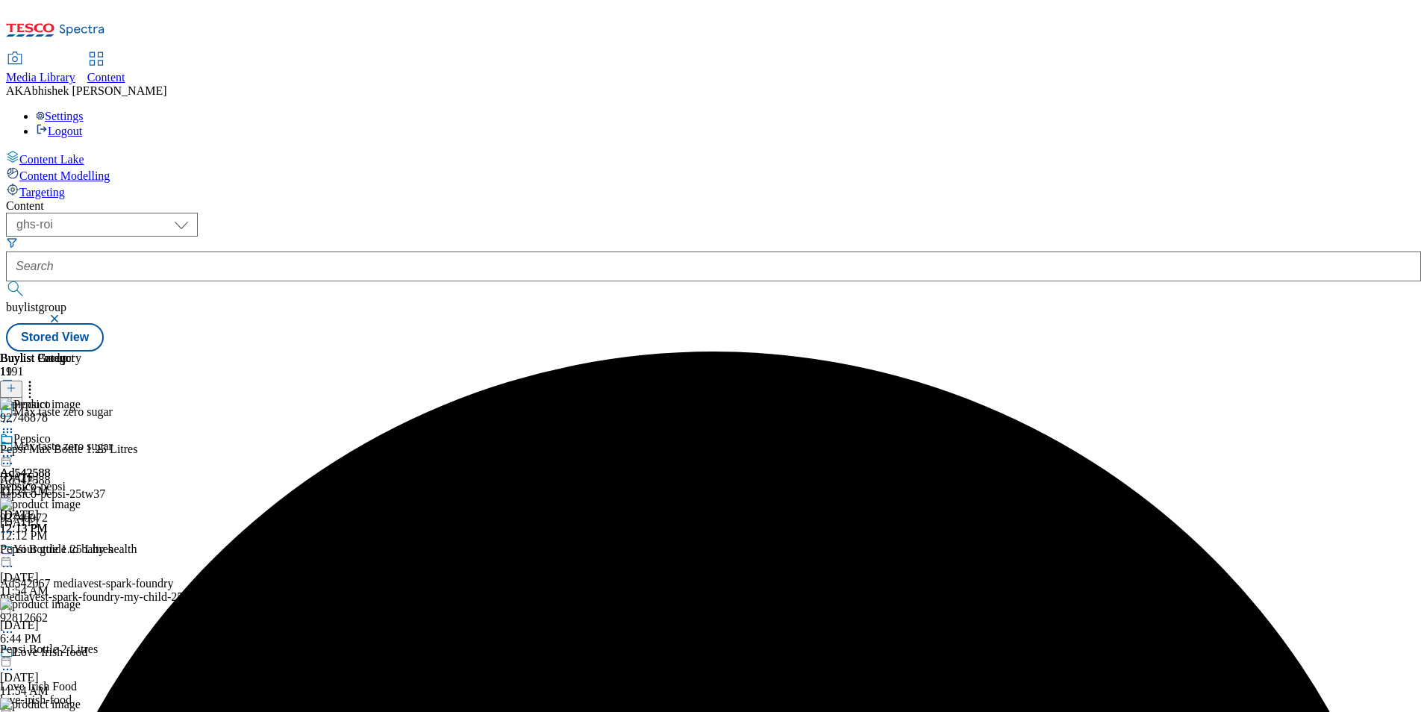
click at [9, 455] on circle at bounding box center [8, 456] width 2 height 2
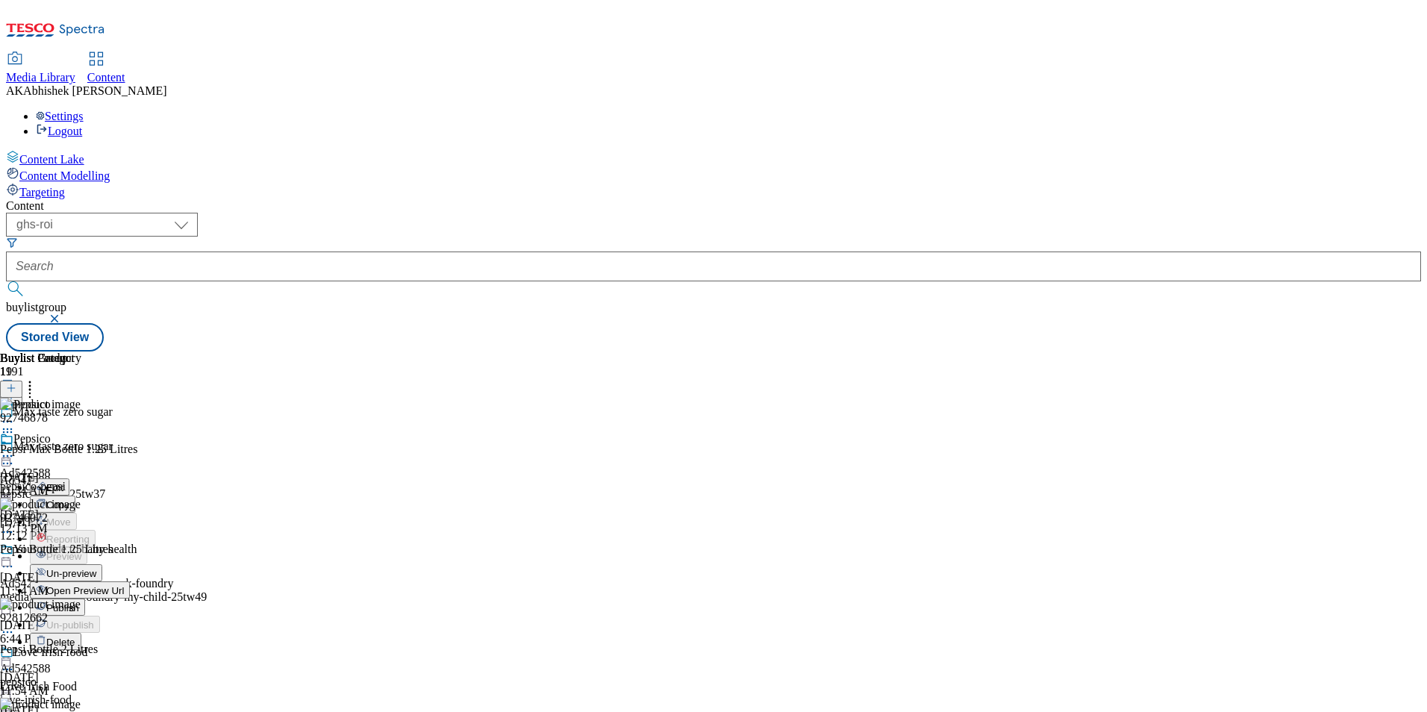
click at [79, 602] on span "Publish" at bounding box center [62, 607] width 33 height 11
